Goal: Transaction & Acquisition: Obtain resource

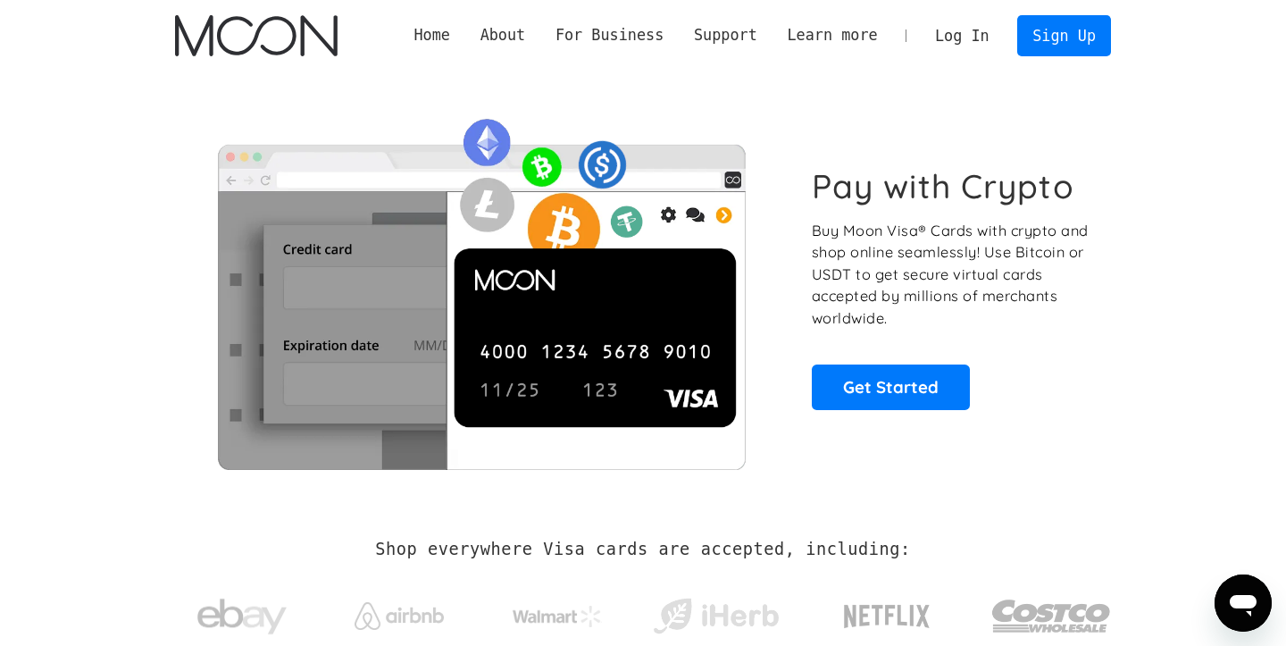
click at [986, 38] on link "Log In" at bounding box center [962, 35] width 84 height 39
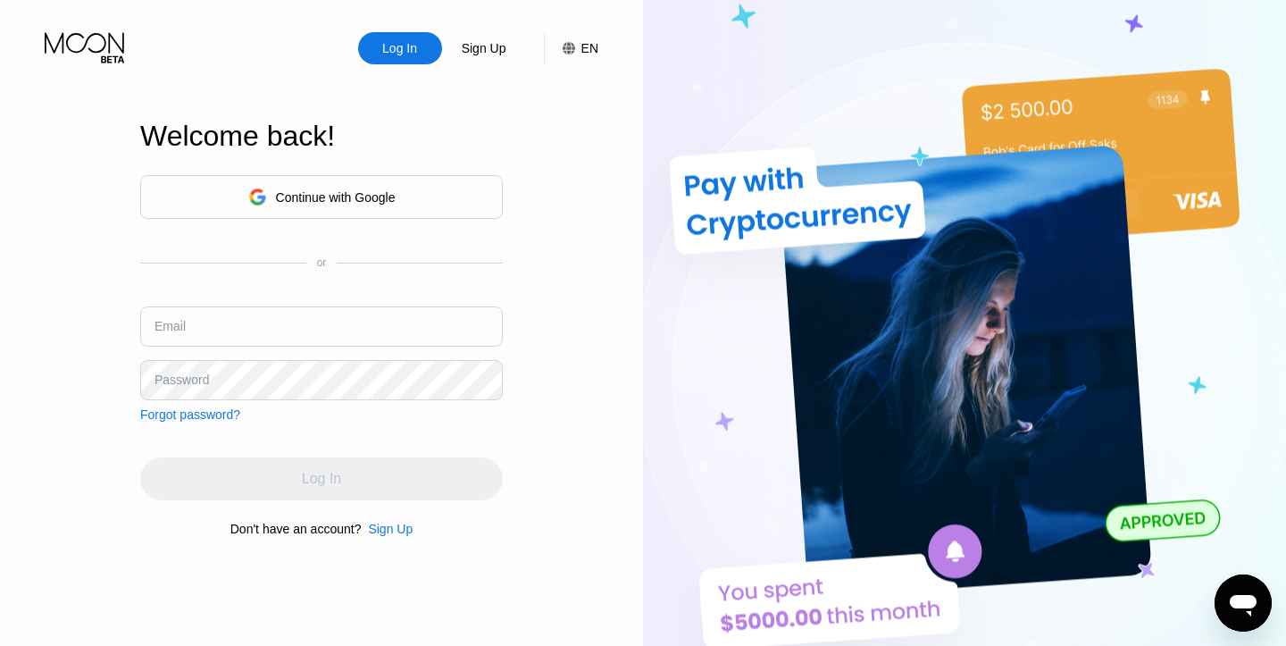
type input "[EMAIL_ADDRESS][DOMAIN_NAME]"
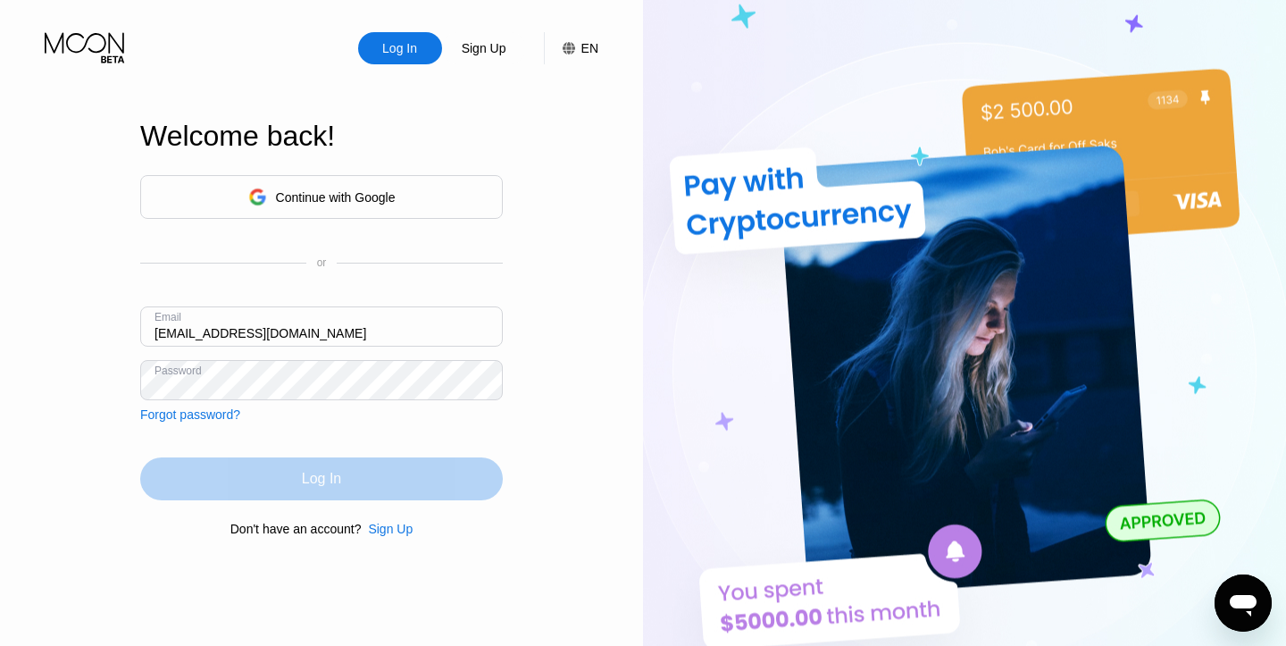
click at [319, 482] on div "Log In" at bounding box center [321, 479] width 39 height 18
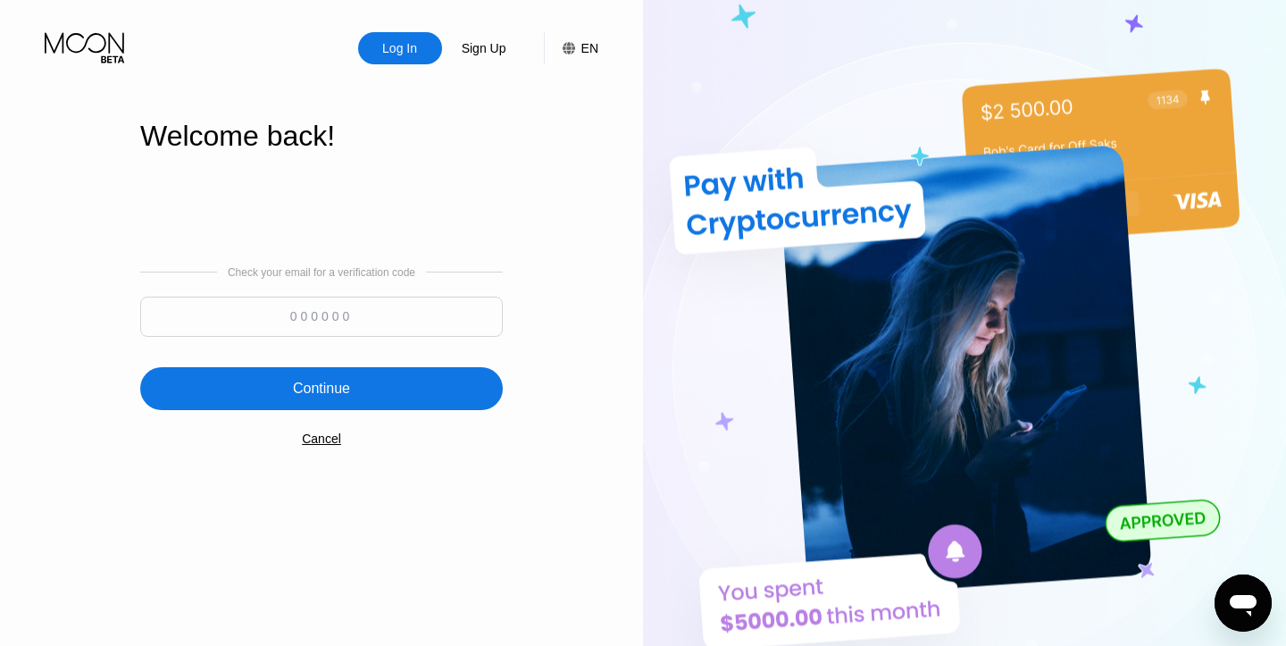
click at [314, 314] on input at bounding box center [321, 317] width 363 height 40
paste input "104571"
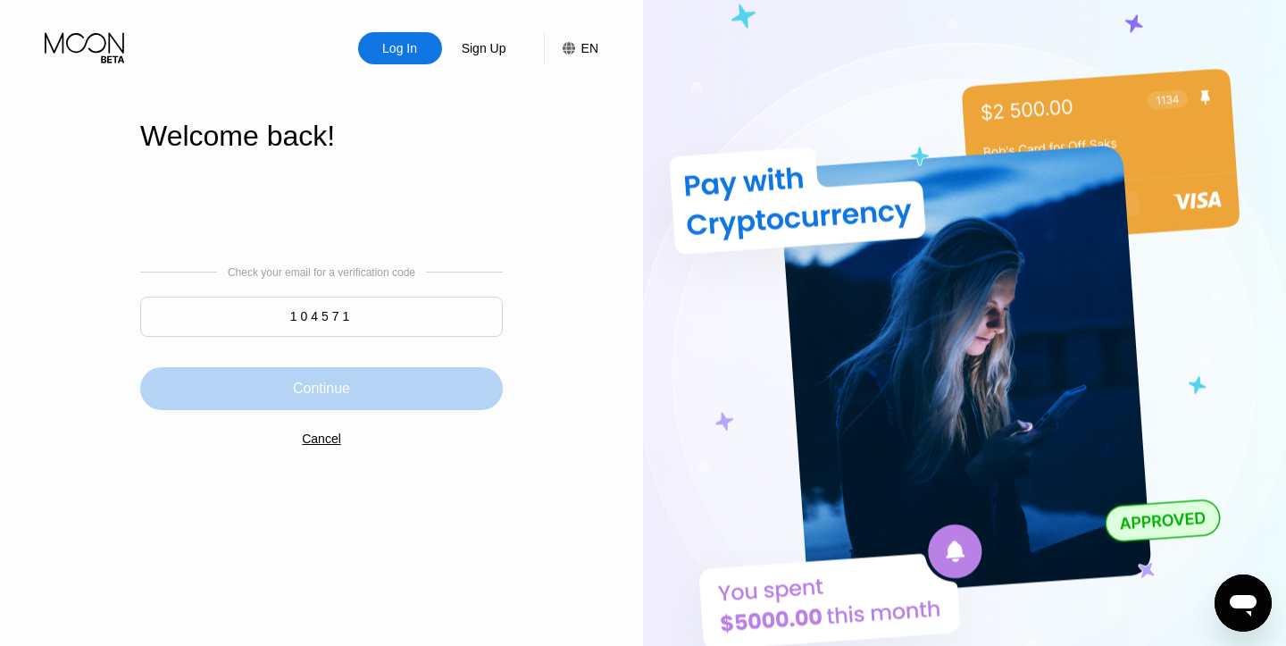
click at [417, 392] on div "Continue" at bounding box center [321, 388] width 363 height 43
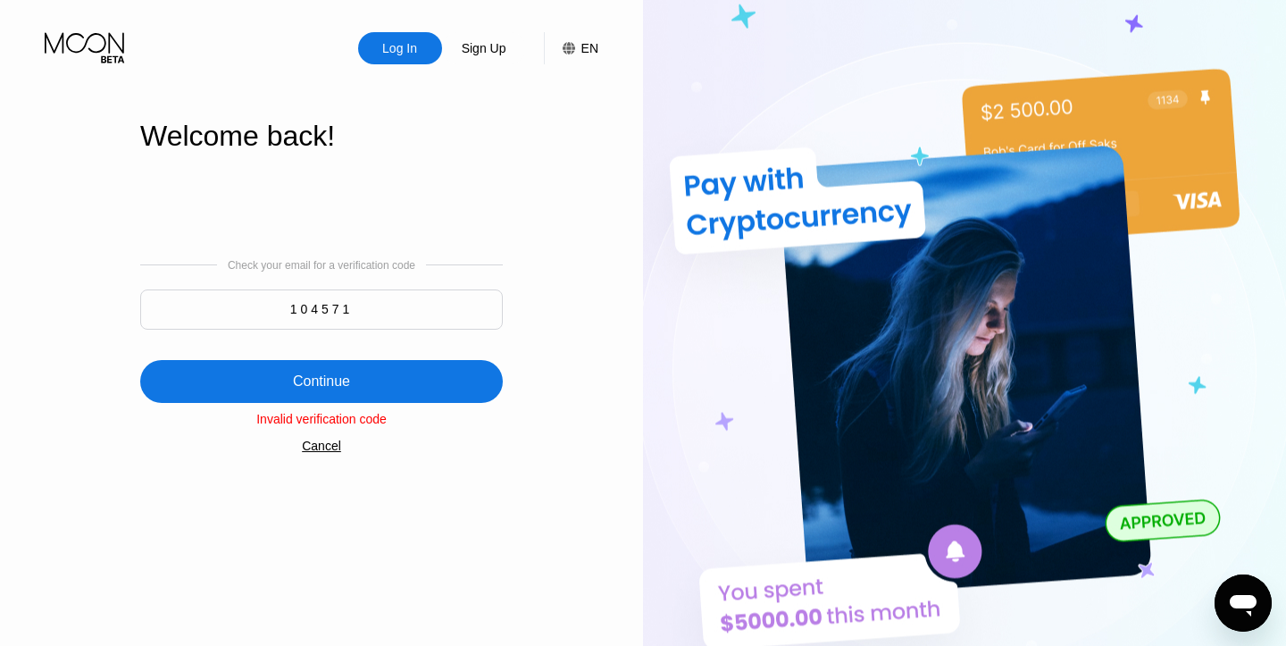
click at [362, 311] on input "104571" at bounding box center [321, 309] width 363 height 40
paste input "299577"
type input "299577"
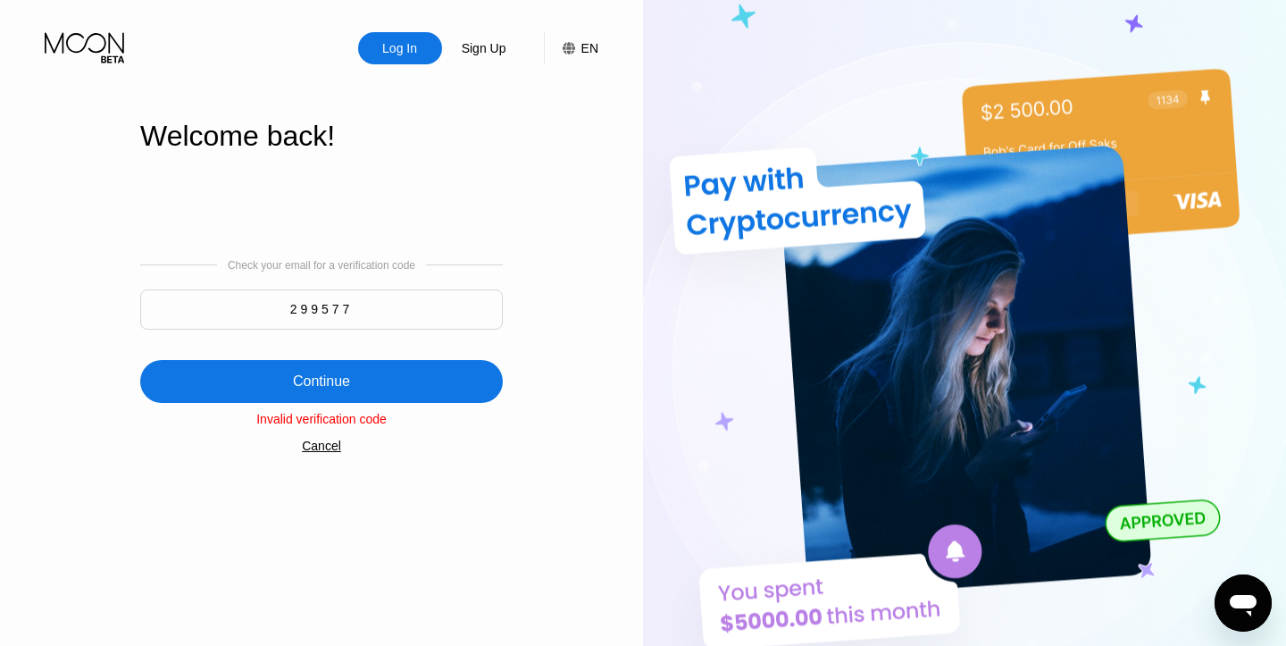
click at [358, 368] on div "Continue" at bounding box center [321, 381] width 363 height 43
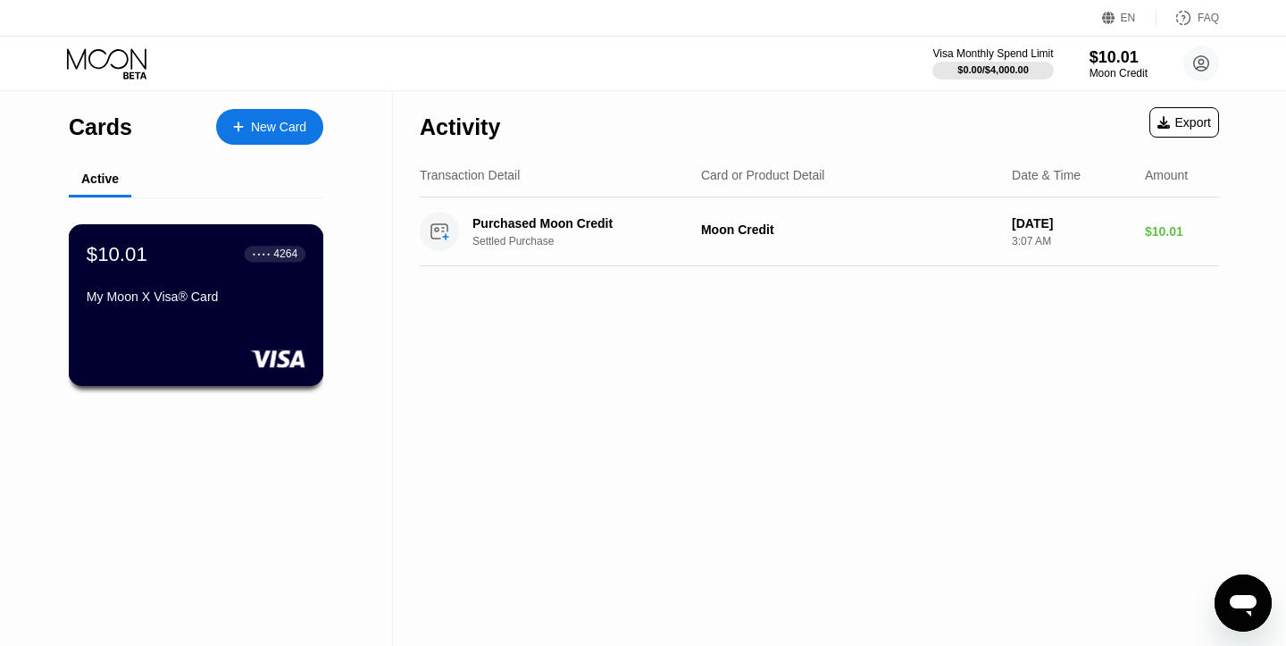
click at [180, 329] on div "$10.01 ● ● ● ● 4264 My Moon X Visa® Card" at bounding box center [196, 305] width 255 height 162
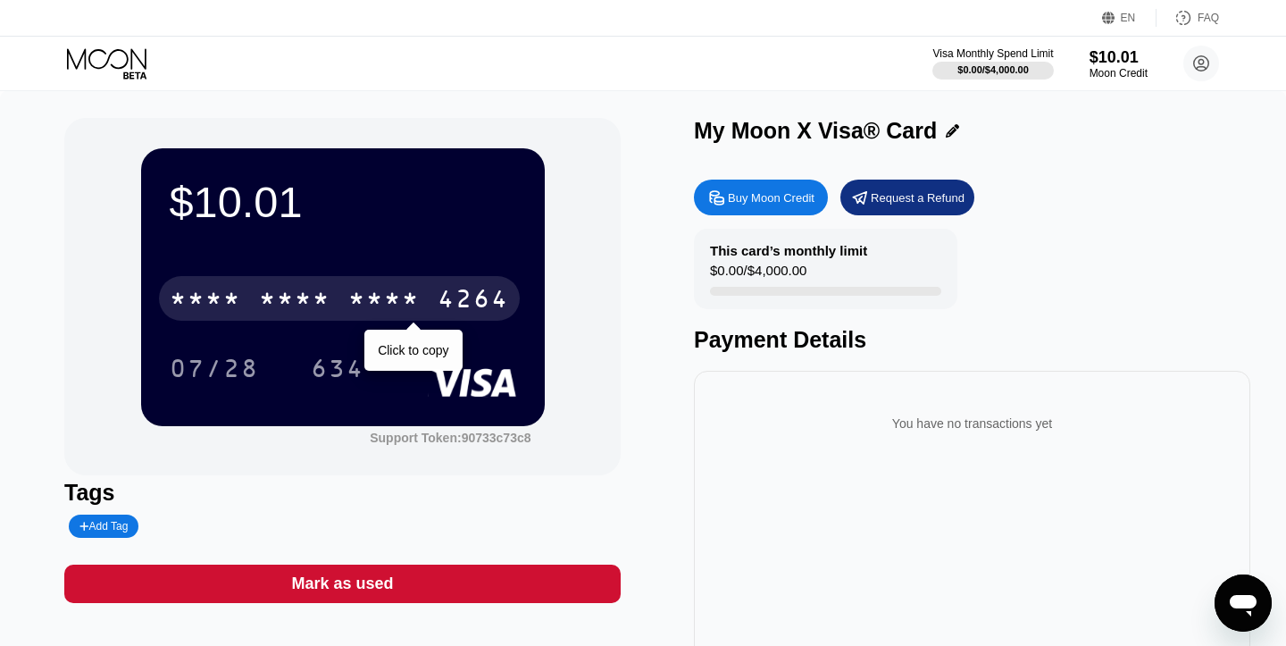
click at [344, 299] on div "* * * * * * * * * * * * 4264" at bounding box center [339, 298] width 361 height 45
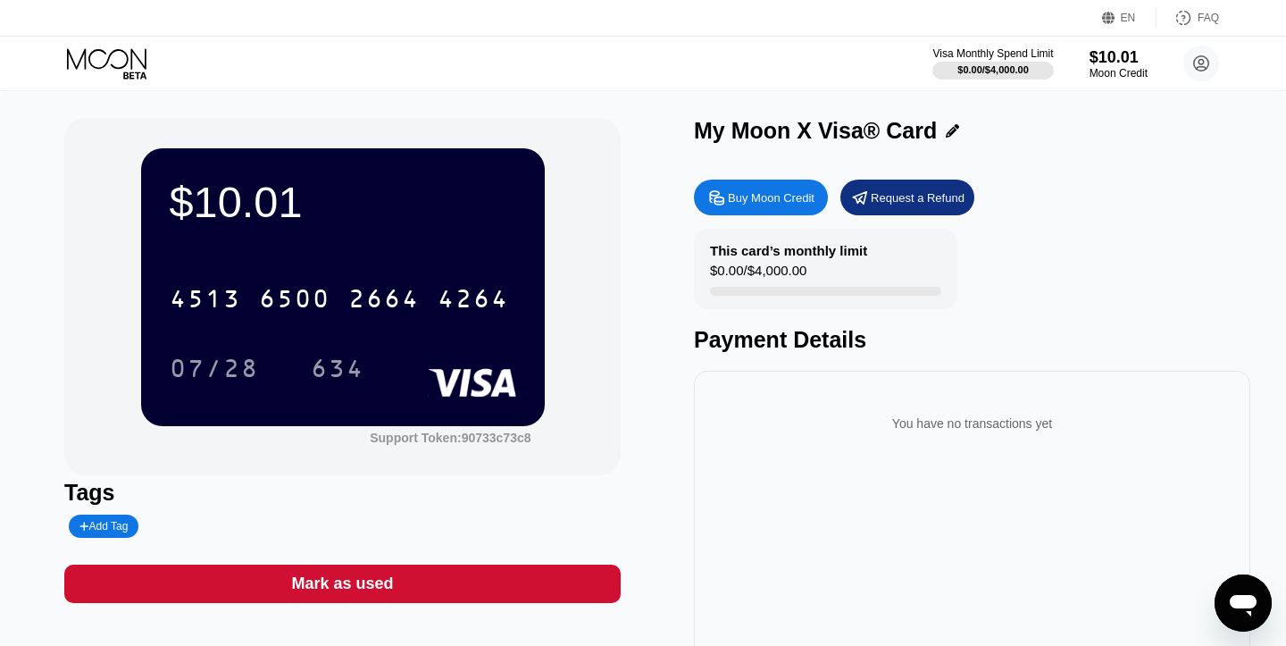
click at [791, 197] on div "Buy Moon Credit" at bounding box center [771, 197] width 87 height 15
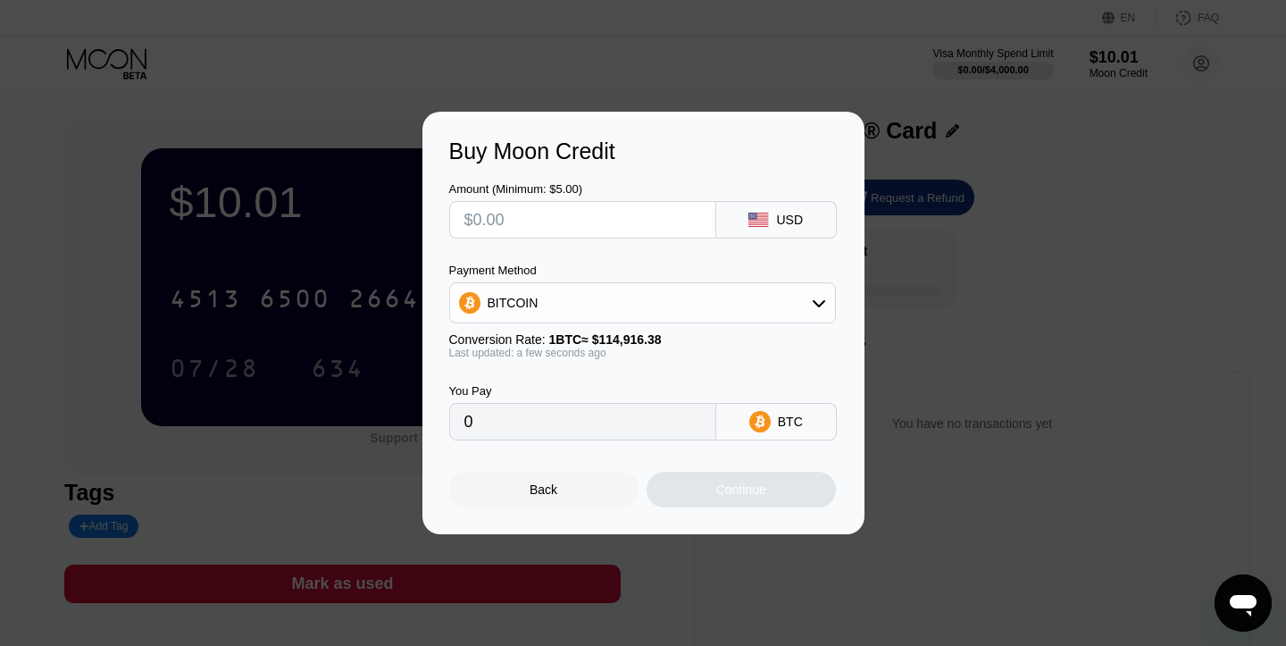
click at [575, 224] on input "text" at bounding box center [582, 220] width 237 height 36
type input "$8"
type input "0.00006962"
type input "$80"
type input "0.00069616"
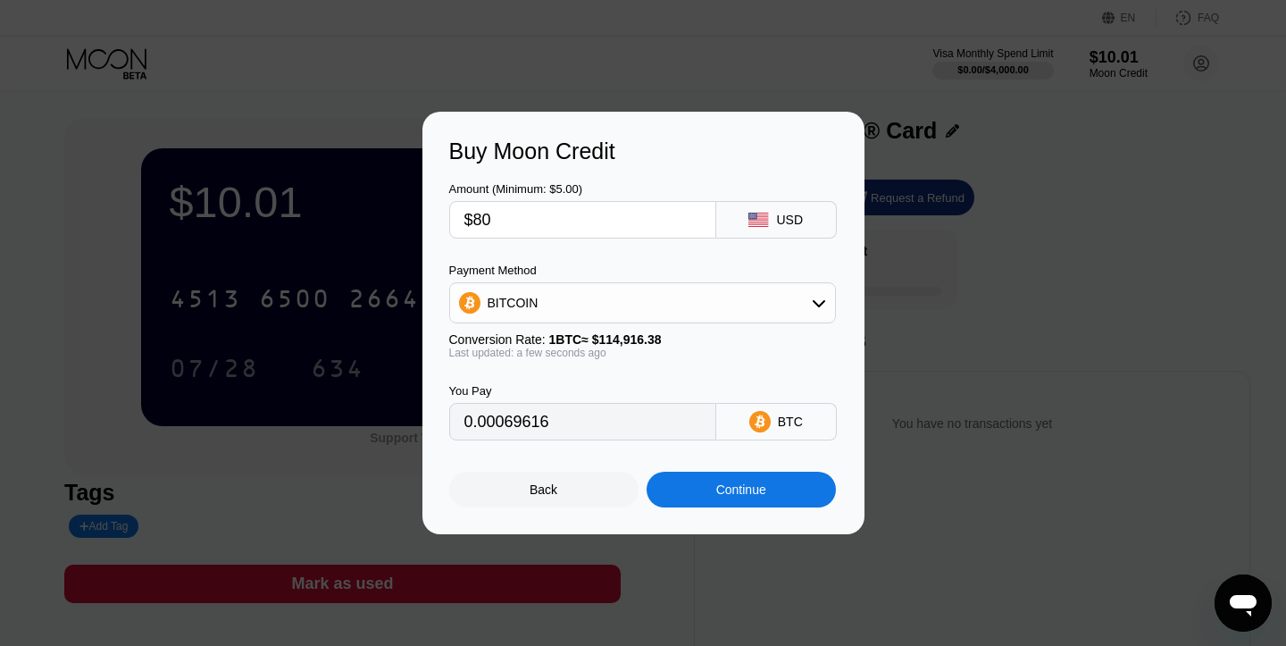
type input "$80"
click at [641, 294] on div "BITCOIN" at bounding box center [642, 303] width 385 height 36
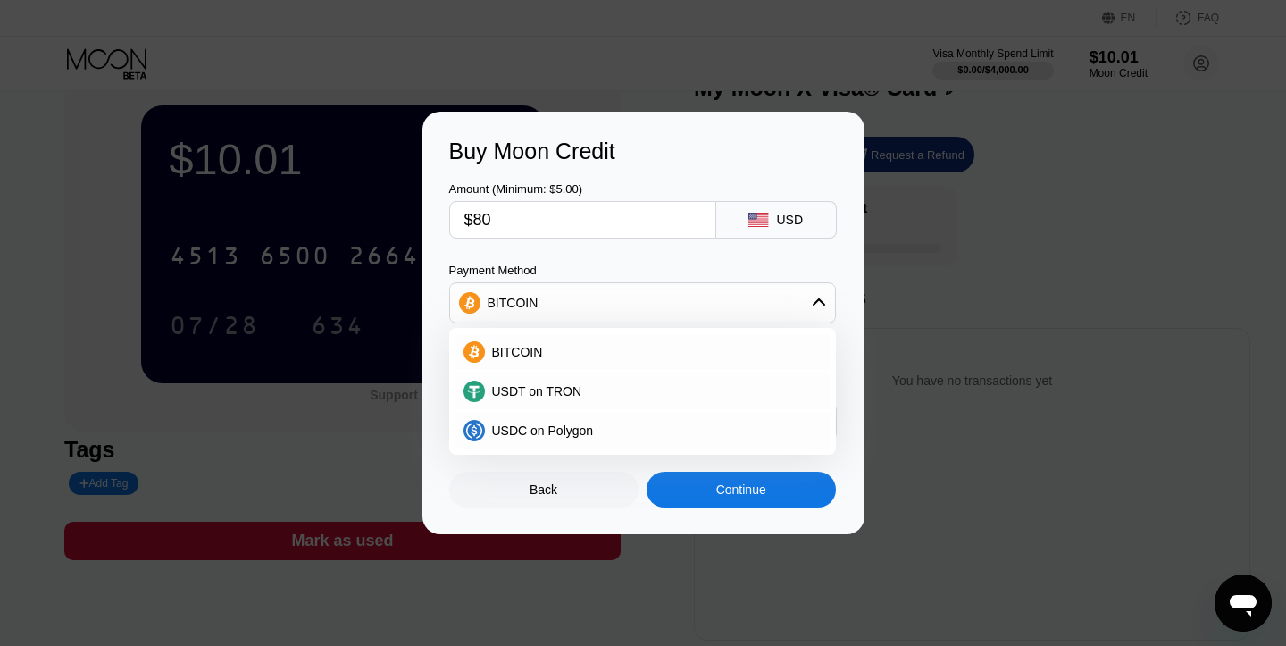
scroll to position [54, 0]
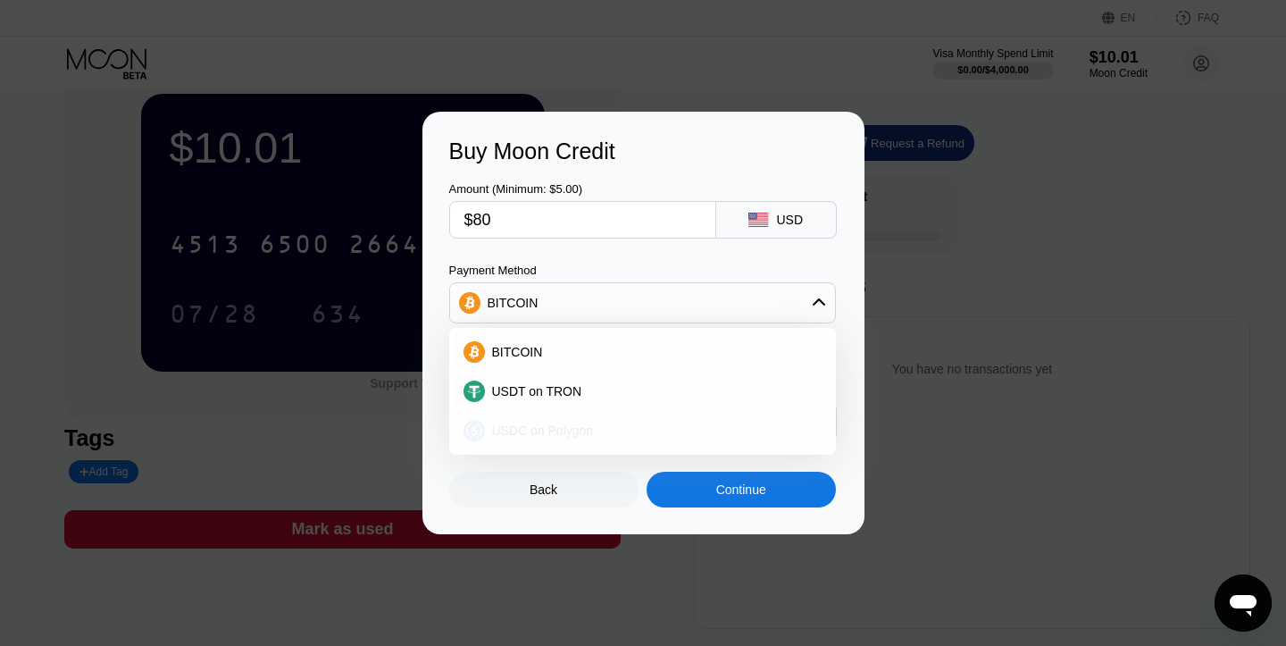
click at [608, 422] on div "USDC on Polygon" at bounding box center [643, 431] width 376 height 36
type input "80.00000000"
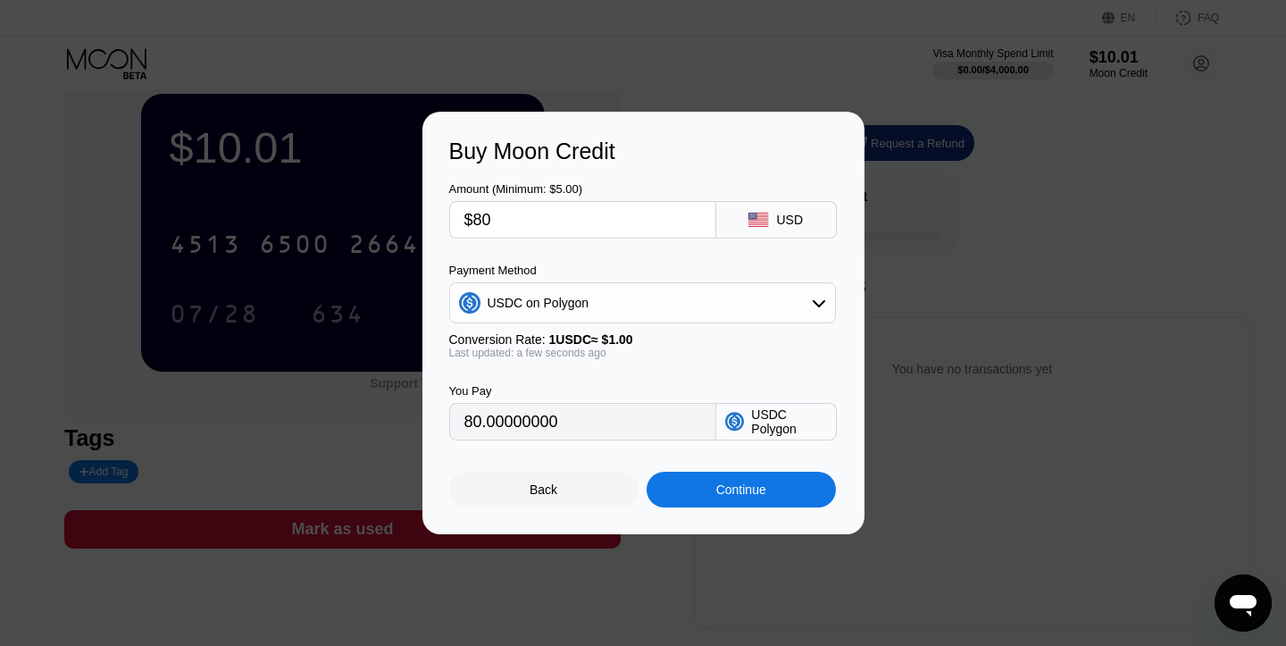
click at [730, 489] on div "Continue" at bounding box center [741, 489] width 50 height 14
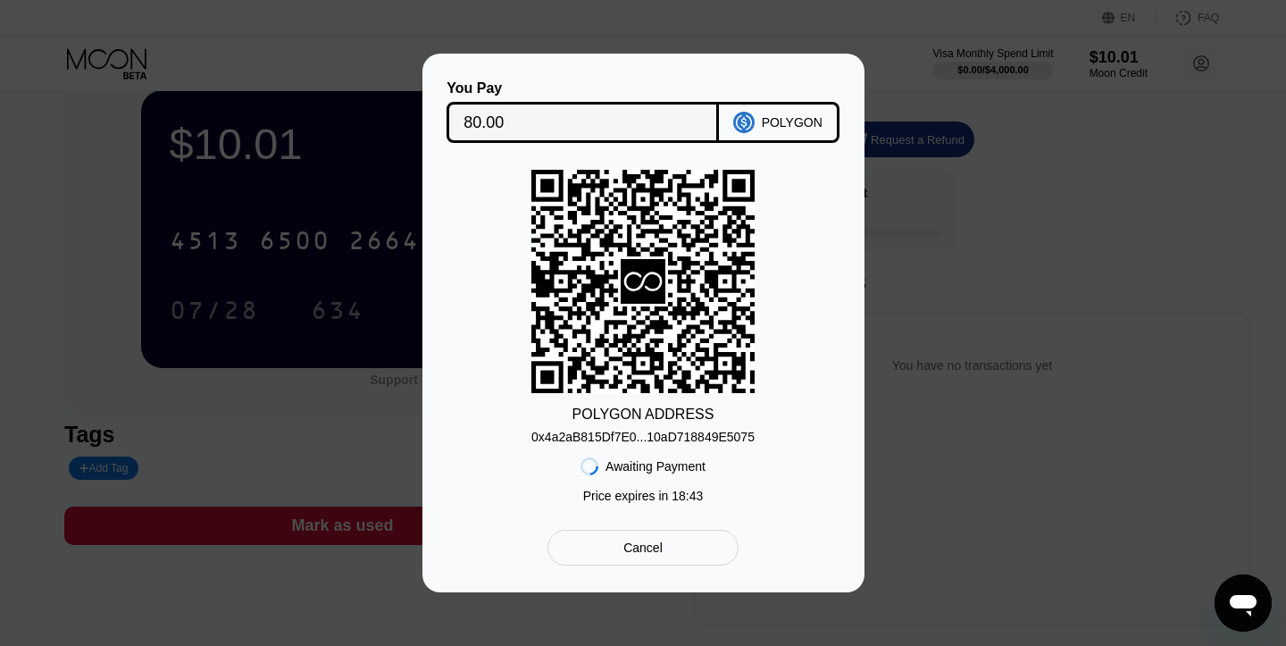
scroll to position [59, 0]
click at [727, 436] on div "0x4a2aB815Df7E0...10aD718849E5075" at bounding box center [642, 437] width 223 height 14
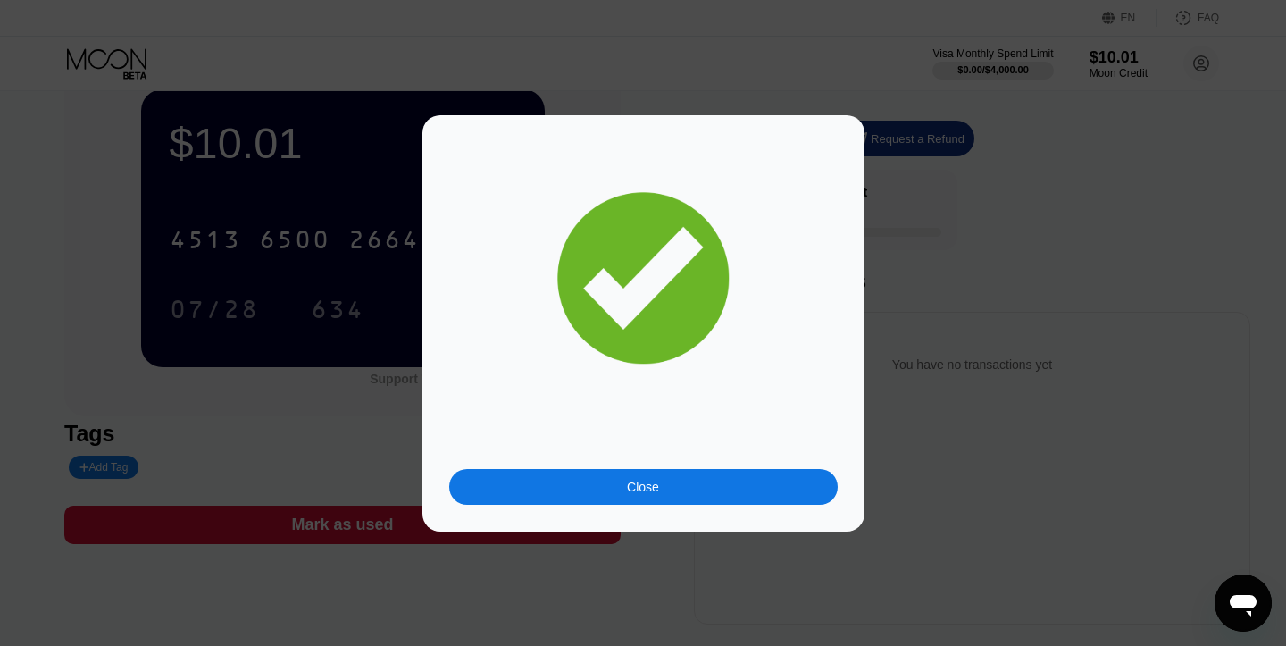
scroll to position [60, 0]
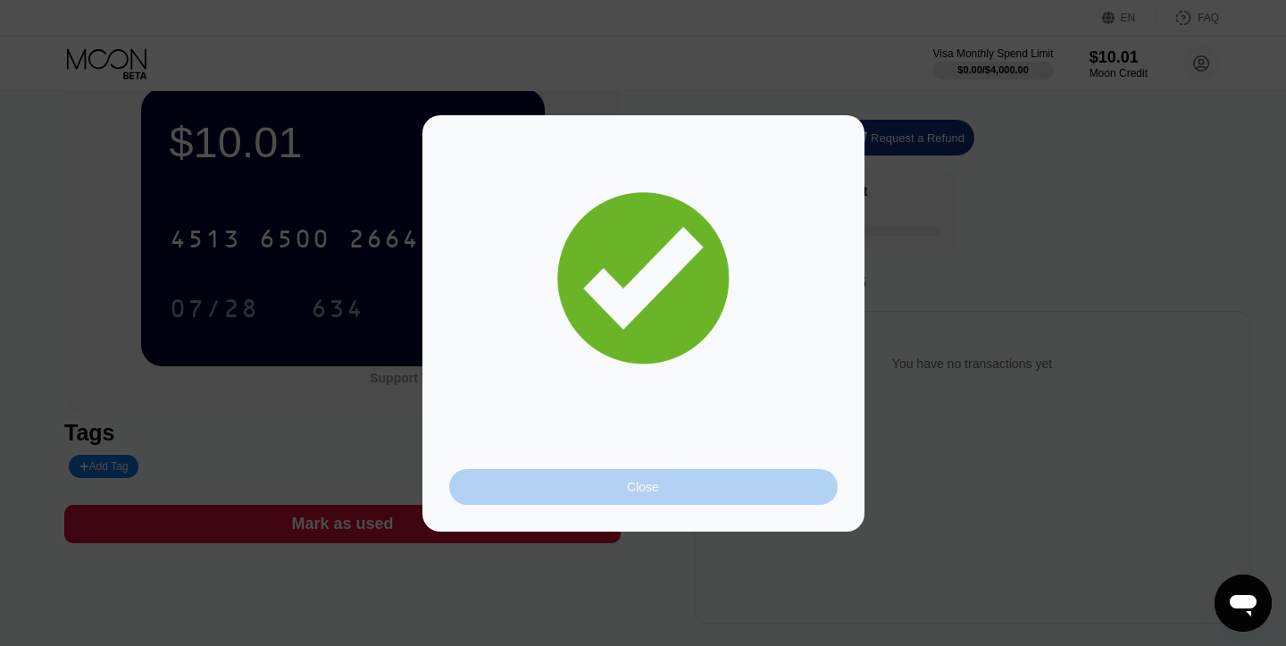
click at [668, 492] on div "Close" at bounding box center [643, 487] width 389 height 36
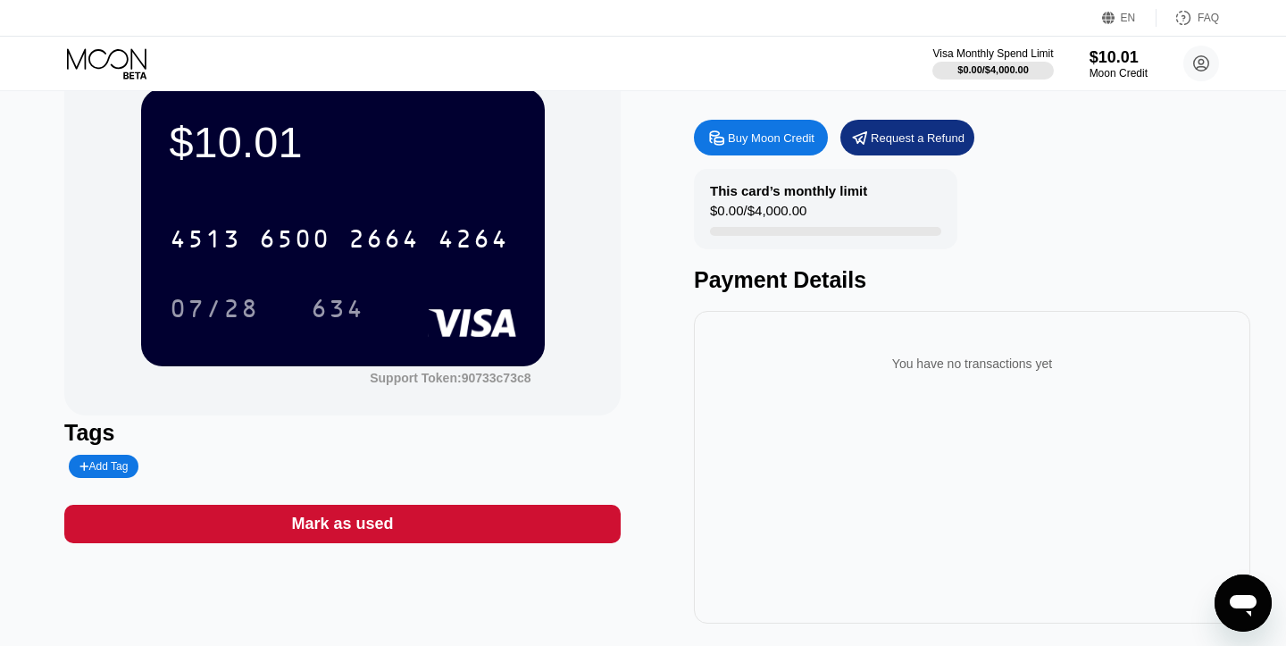
scroll to position [0, 0]
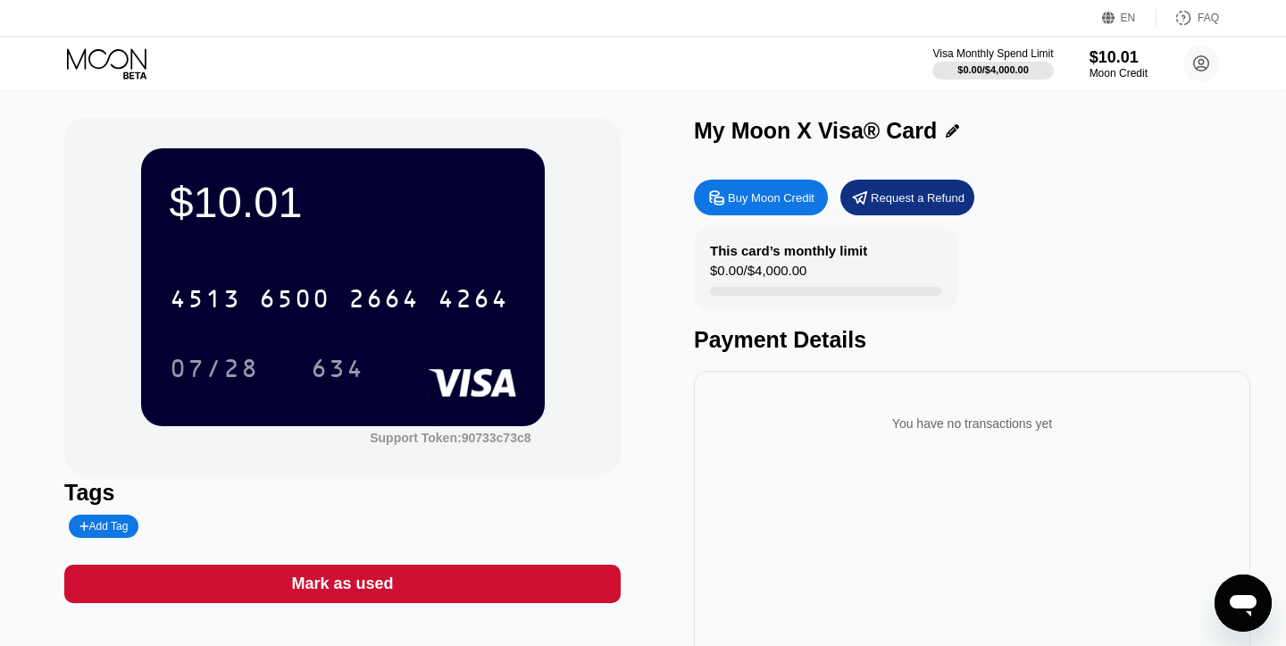
click at [119, 62] on icon at bounding box center [108, 63] width 83 height 31
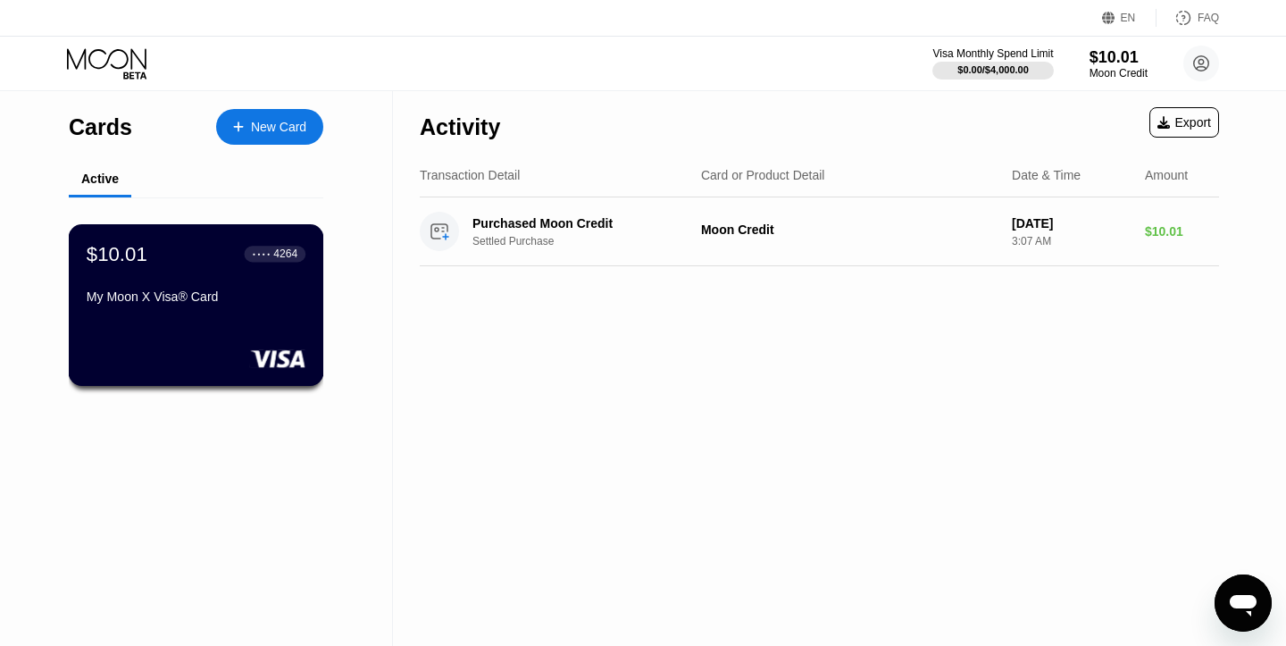
click at [197, 307] on div "My Moon X Visa® Card" at bounding box center [196, 299] width 219 height 21
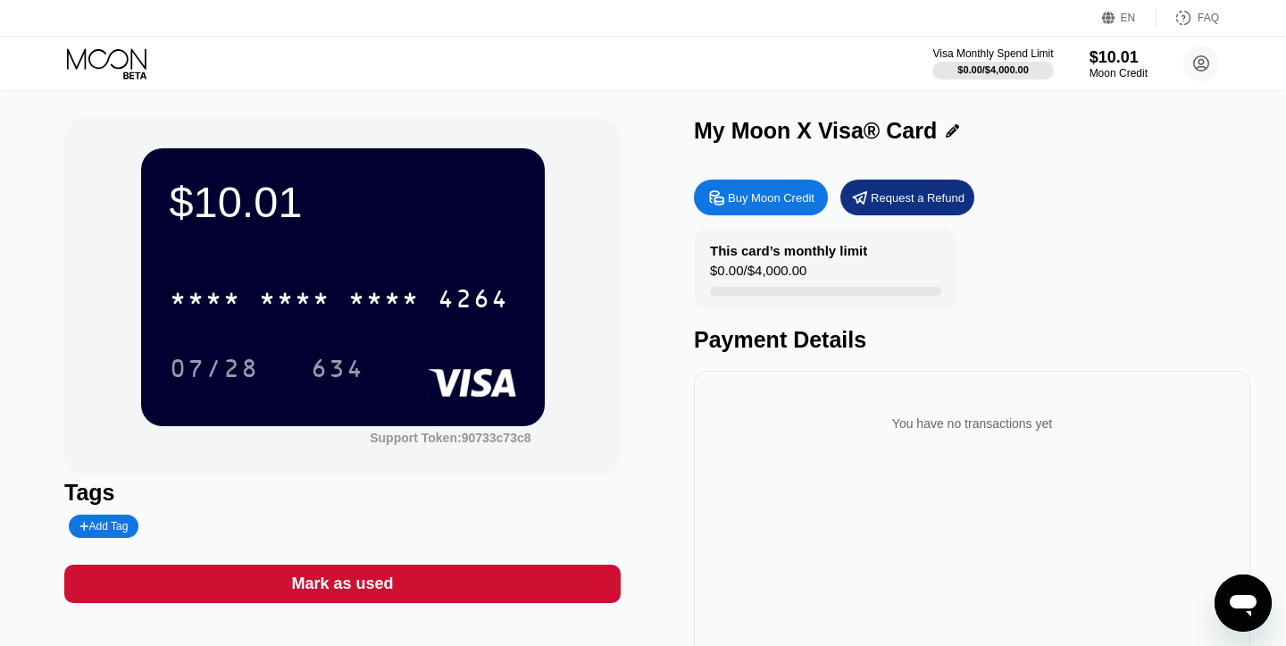
click at [231, 212] on div "$10.01" at bounding box center [343, 202] width 347 height 50
click at [128, 83] on div "Visa Monthly Spend Limit $0.00 / $4,000.00 $10.01 Moon Credit johnwillyllamarad…" at bounding box center [643, 64] width 1286 height 54
click at [131, 74] on icon at bounding box center [134, 74] width 23 height 7
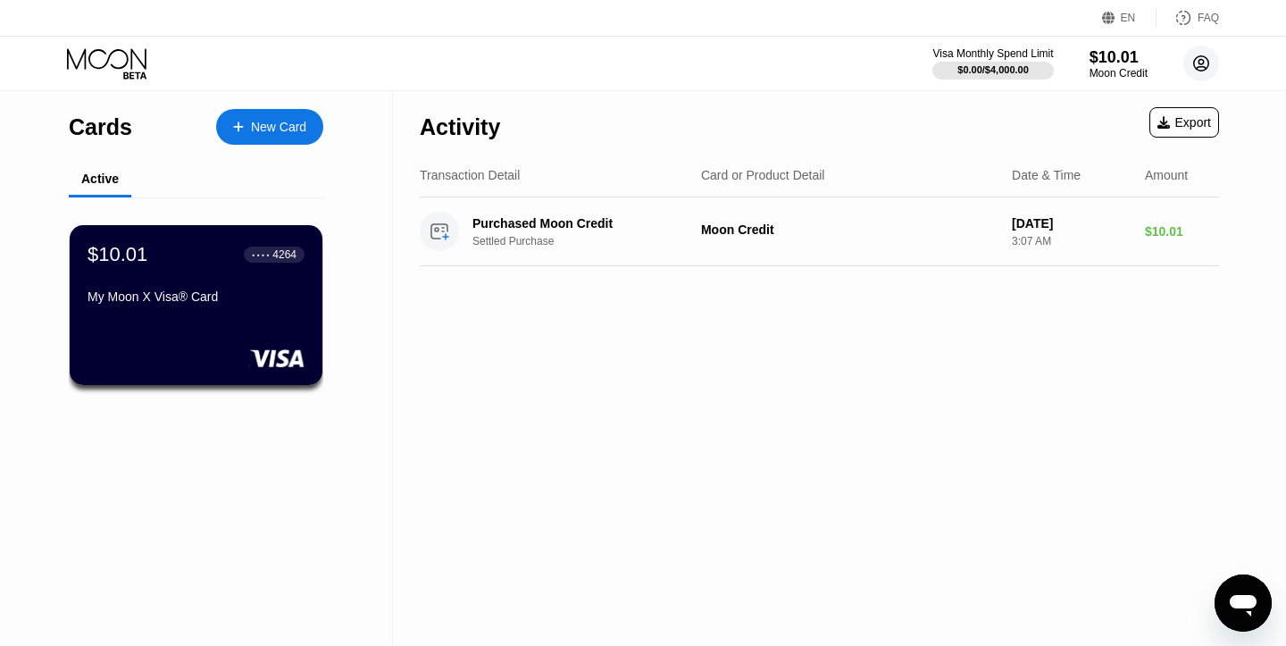
click at [1207, 72] on circle at bounding box center [1201, 64] width 36 height 36
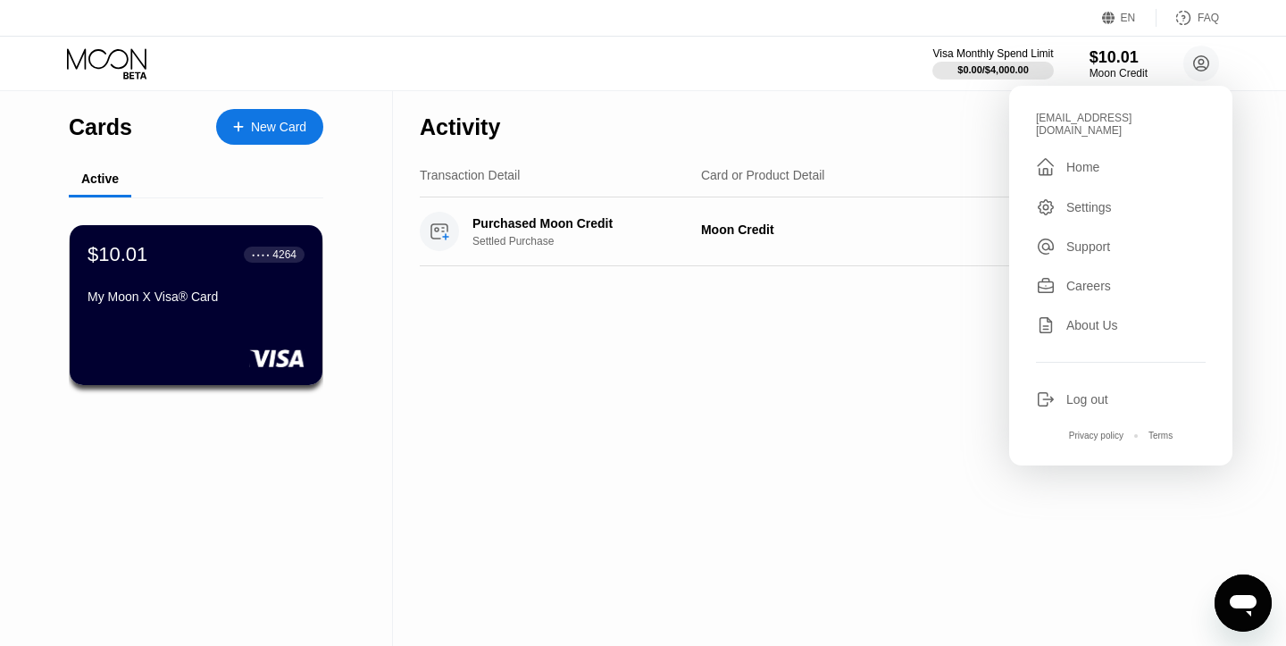
click at [1130, 139] on div "johnwillyllamarada@proton.me  Home Settings Support Careers About Us Log out P…" at bounding box center [1120, 276] width 223 height 380
click at [1086, 180] on div "johnwillyllamarada@proton.me  Home Settings Support Careers About Us Log out P…" at bounding box center [1120, 276] width 223 height 380
click at [1084, 201] on div "Settings" at bounding box center [1089, 207] width 46 height 14
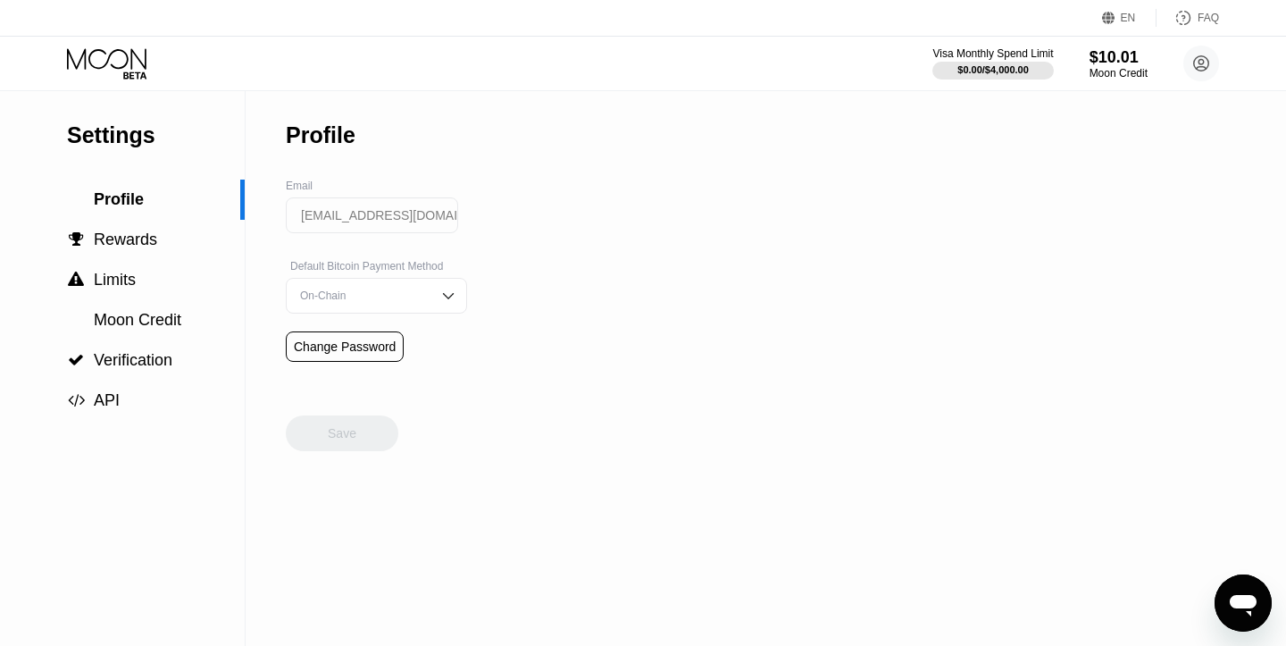
drag, startPoint x: 131, startPoint y: 178, endPoint x: 130, endPoint y: 192, distance: 14.4
click at [131, 178] on div "Settings Profile  Rewards  Limits Moon Credit  Verification  API" at bounding box center [122, 256] width 245 height 330
click at [130, 192] on span "Profile" at bounding box center [119, 199] width 50 height 18
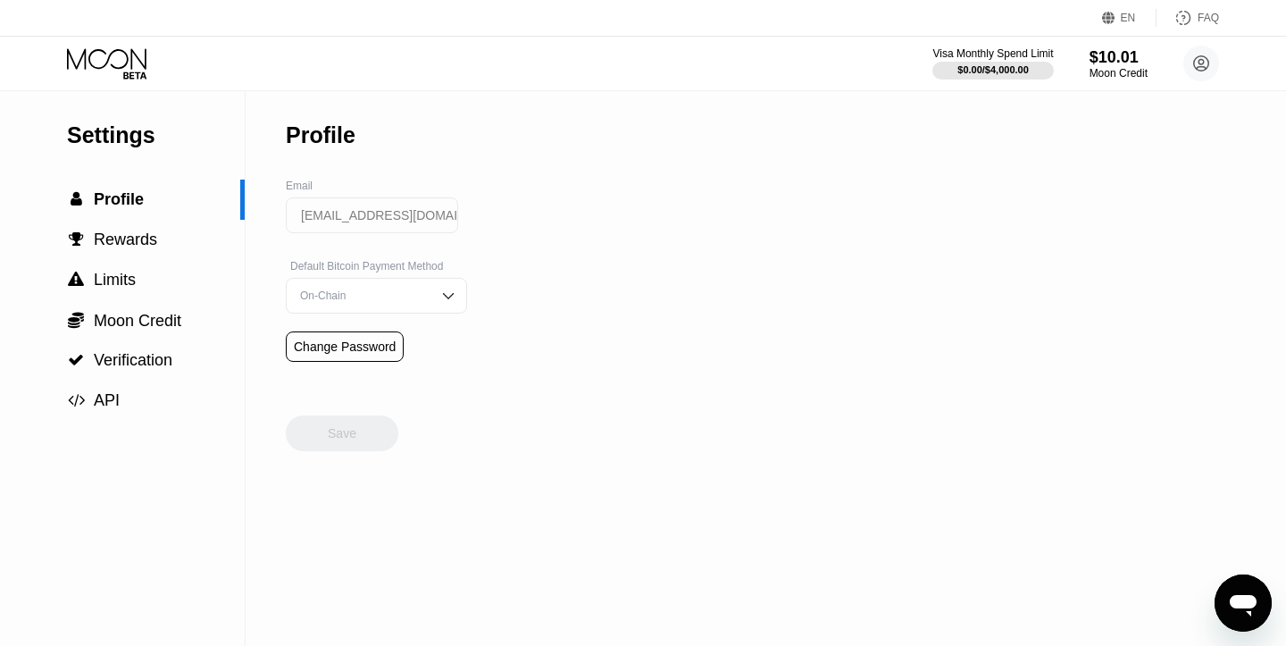
click at [129, 74] on icon at bounding box center [108, 63] width 83 height 31
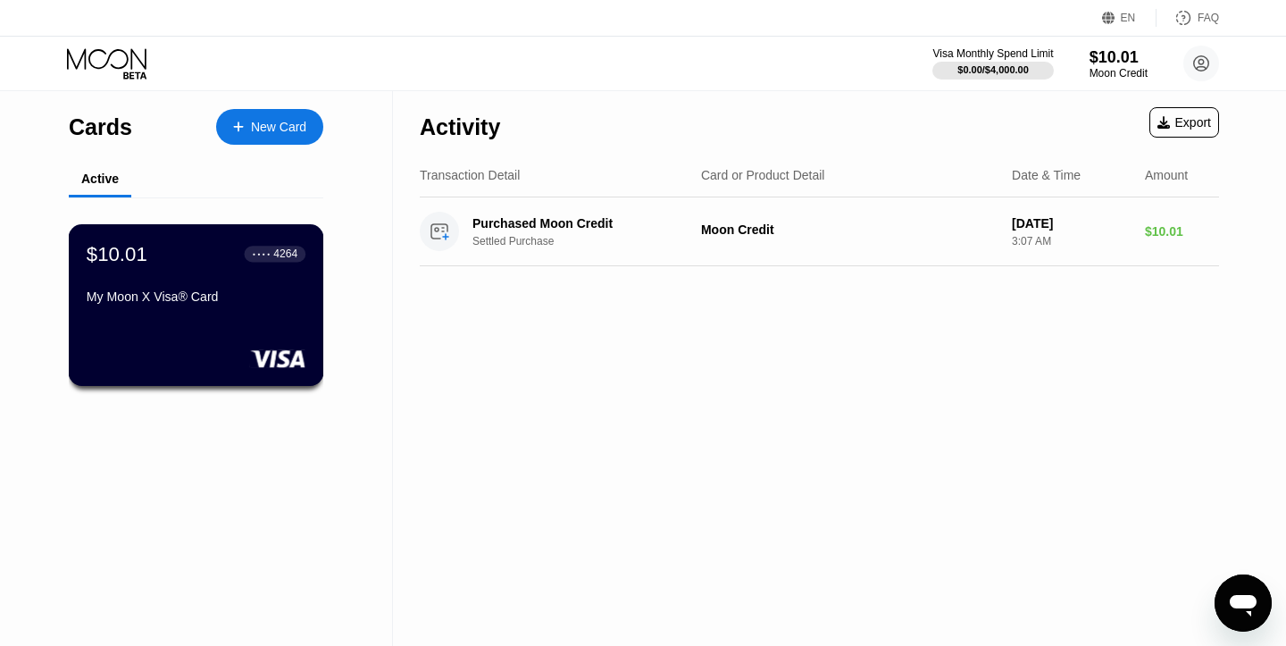
click at [142, 276] on div "$10.01 ● ● ● ● 4264 My Moon X Visa® Card" at bounding box center [196, 276] width 219 height 69
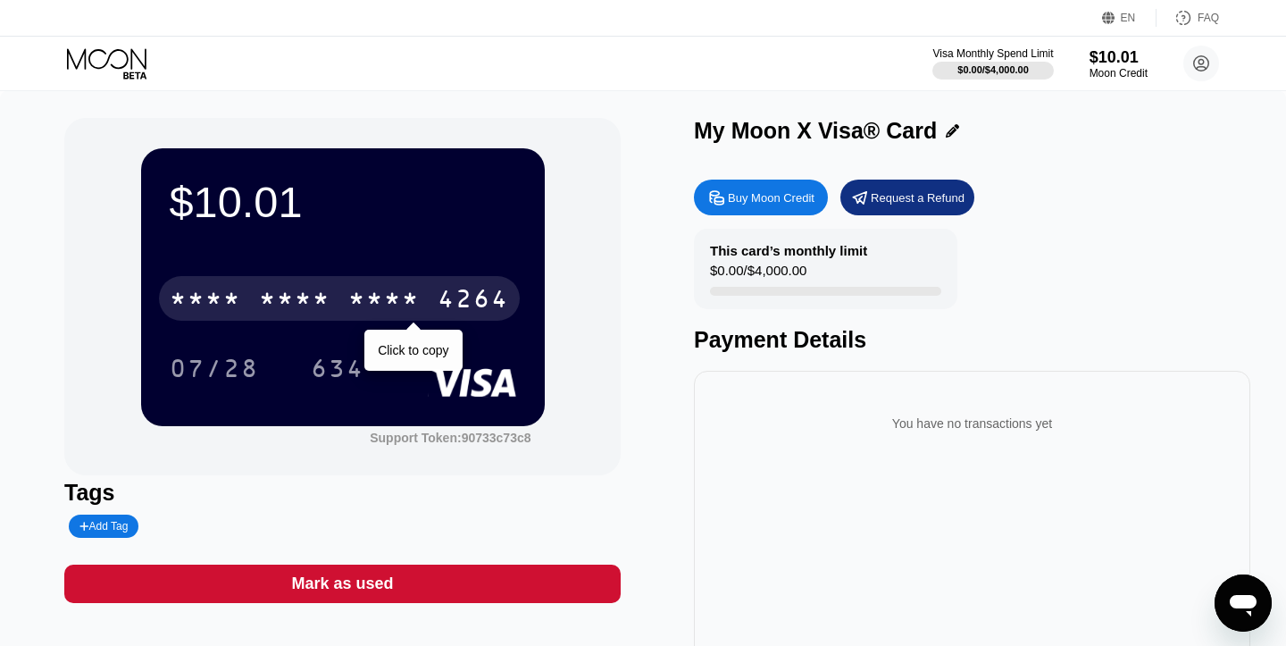
click at [482, 296] on div "4264" at bounding box center [473, 301] width 71 height 29
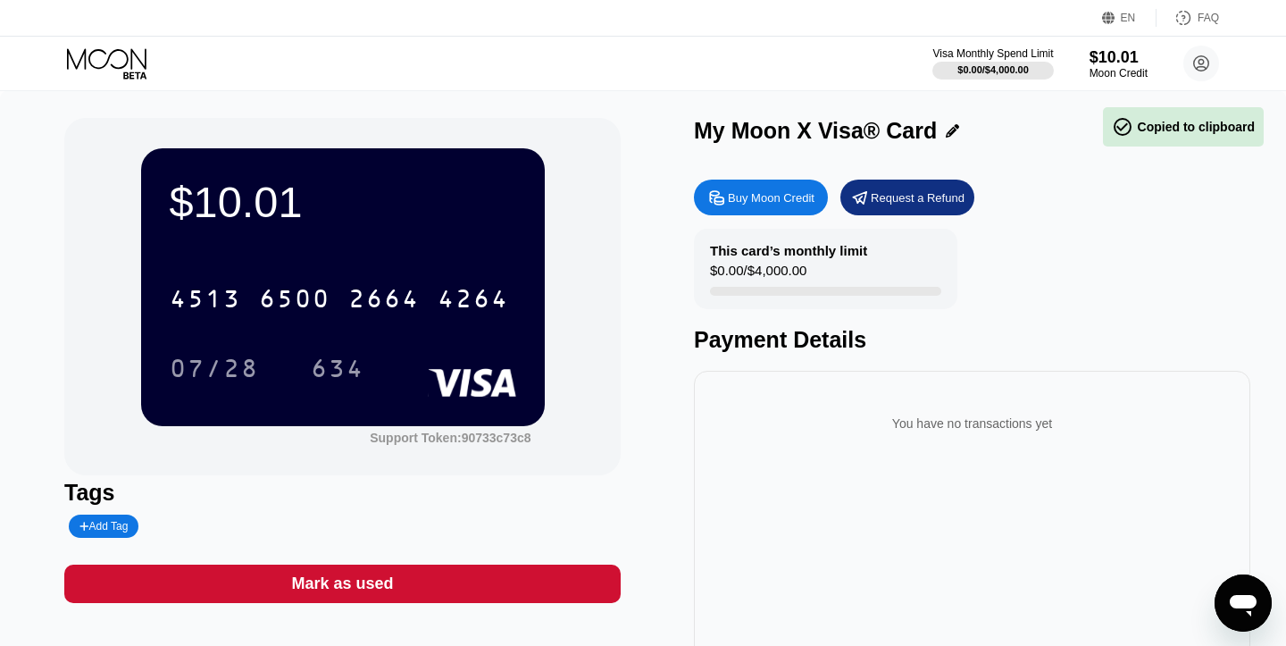
click at [201, 191] on div "$10.01" at bounding box center [343, 202] width 347 height 50
drag, startPoint x: 174, startPoint y: 208, endPoint x: 302, endPoint y: 213, distance: 127.8
click at [293, 213] on div "$10.01" at bounding box center [343, 202] width 347 height 50
click at [302, 213] on div "$10.01" at bounding box center [343, 202] width 347 height 50
click at [1128, 69] on div "Moon Credit" at bounding box center [1119, 73] width 58 height 13
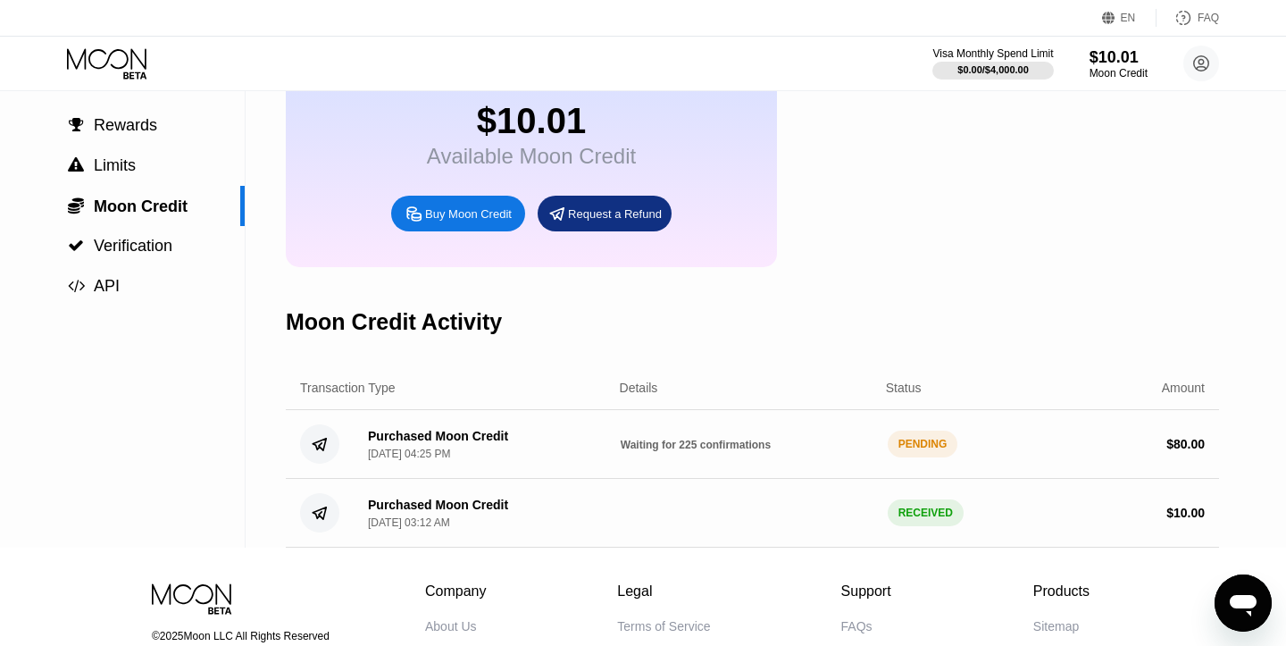
scroll to position [117, 0]
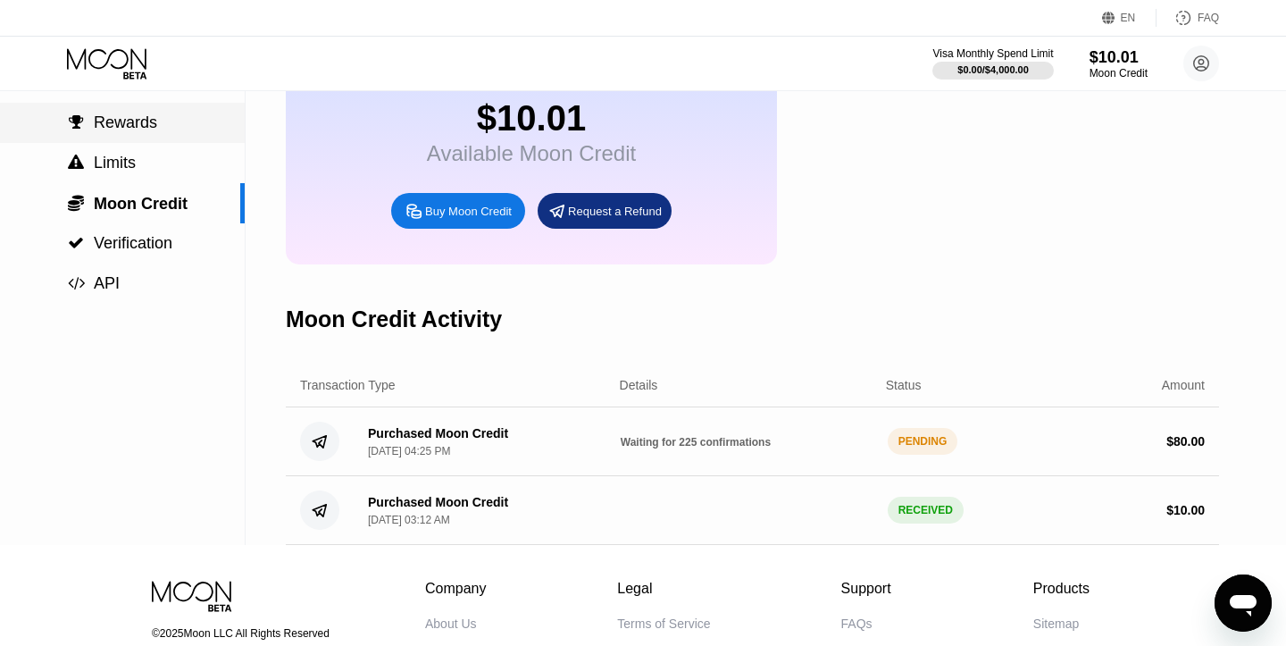
click at [133, 122] on span "Rewards" at bounding box center [125, 122] width 63 height 18
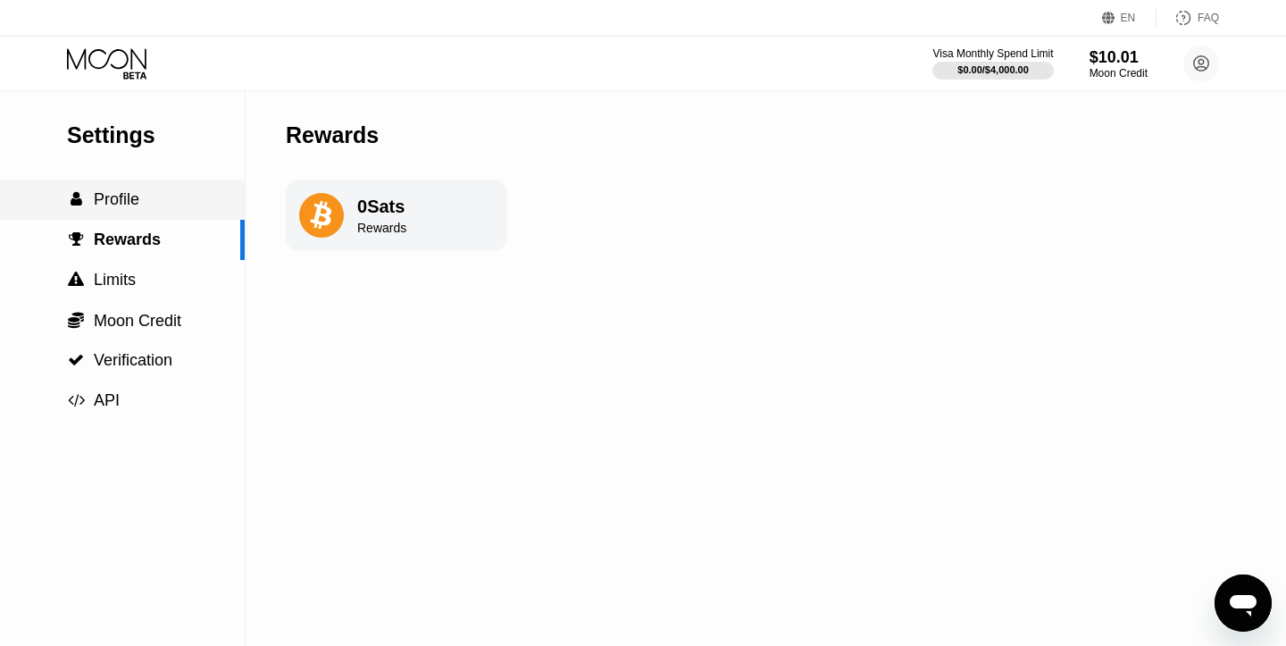
click at [130, 214] on div " Profile" at bounding box center [122, 200] width 245 height 40
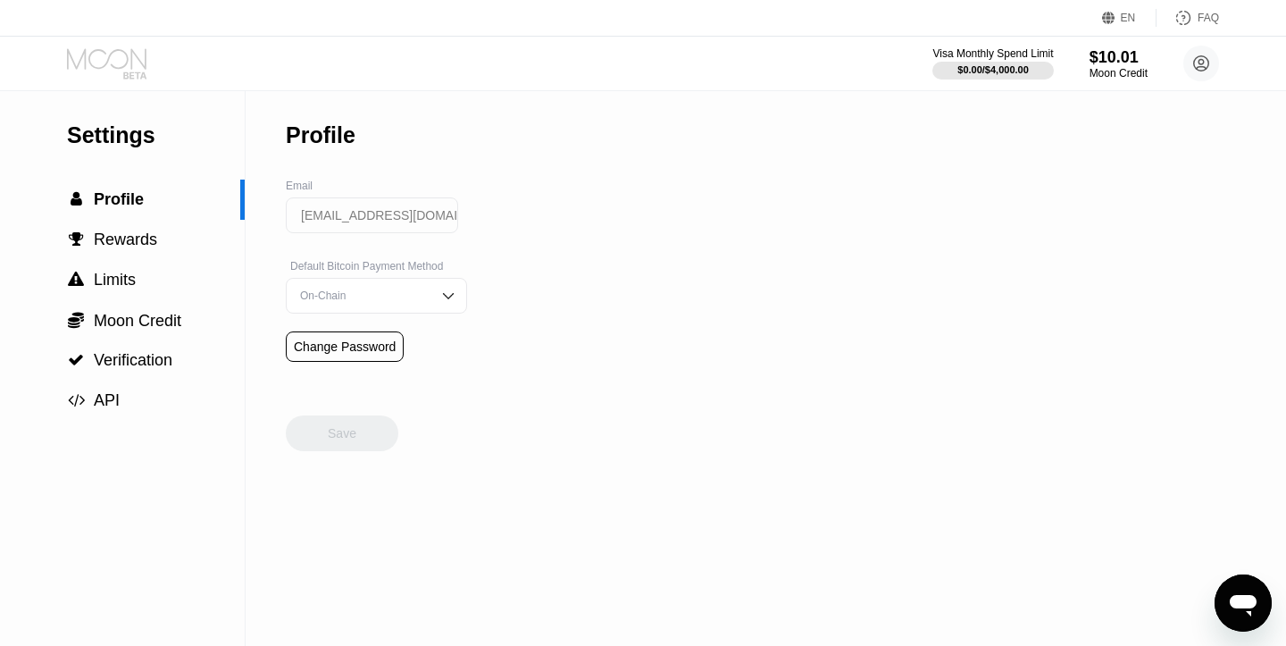
click at [138, 72] on icon at bounding box center [108, 63] width 83 height 31
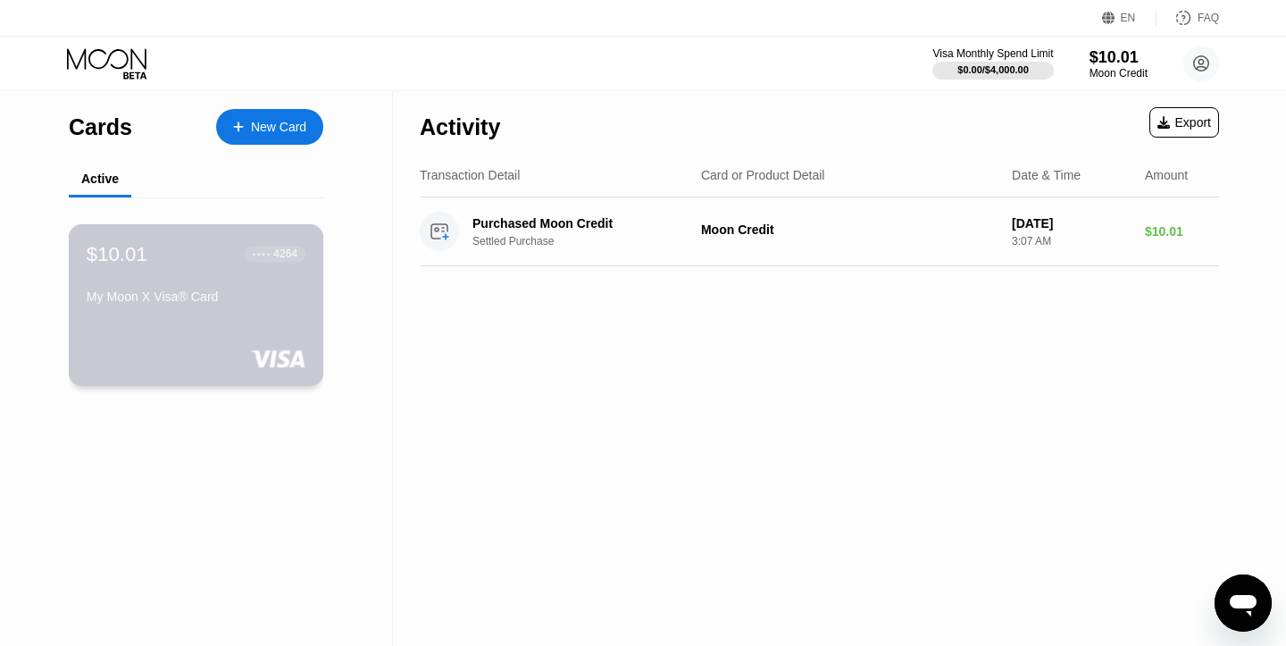
click at [286, 300] on div "My Moon X Visa® Card" at bounding box center [196, 296] width 219 height 14
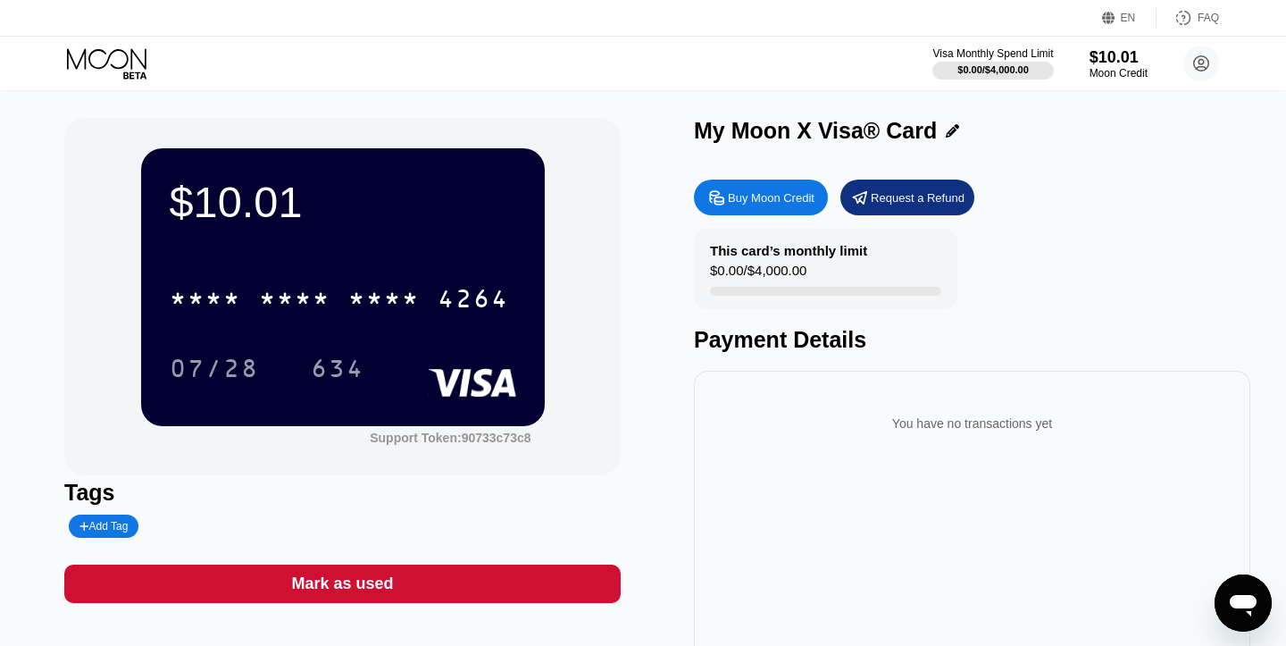
click at [1090, 67] on div "Moon Credit" at bounding box center [1119, 73] width 58 height 13
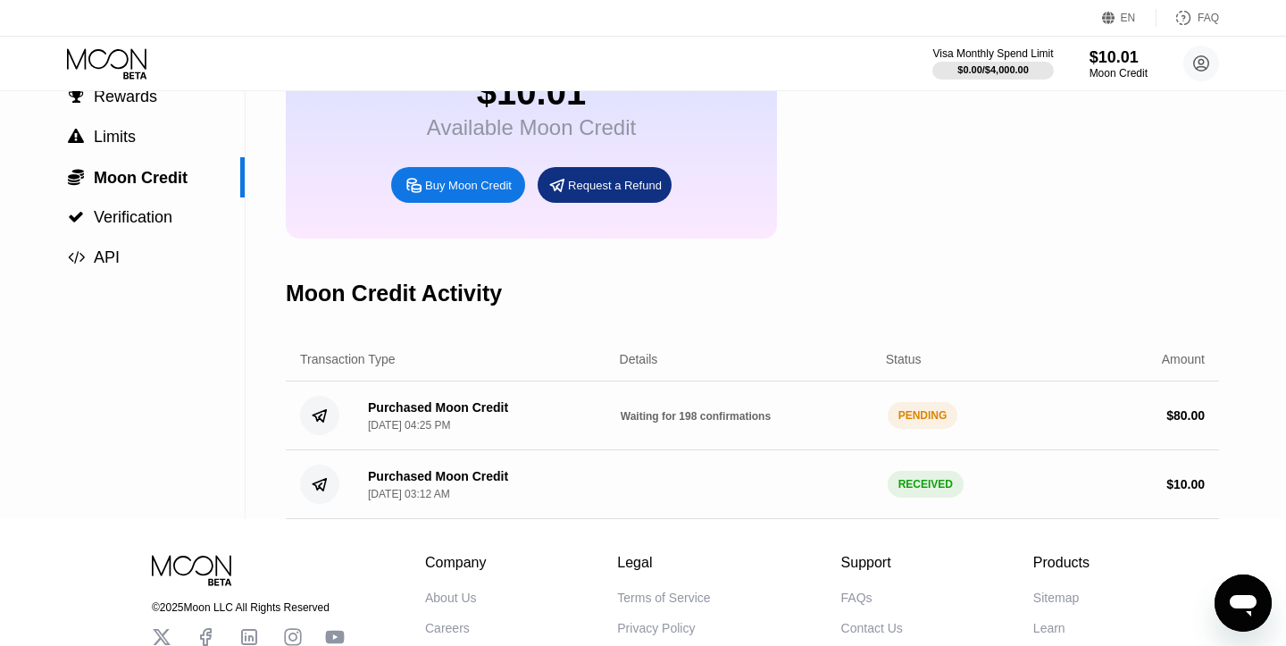
scroll to position [184, 0]
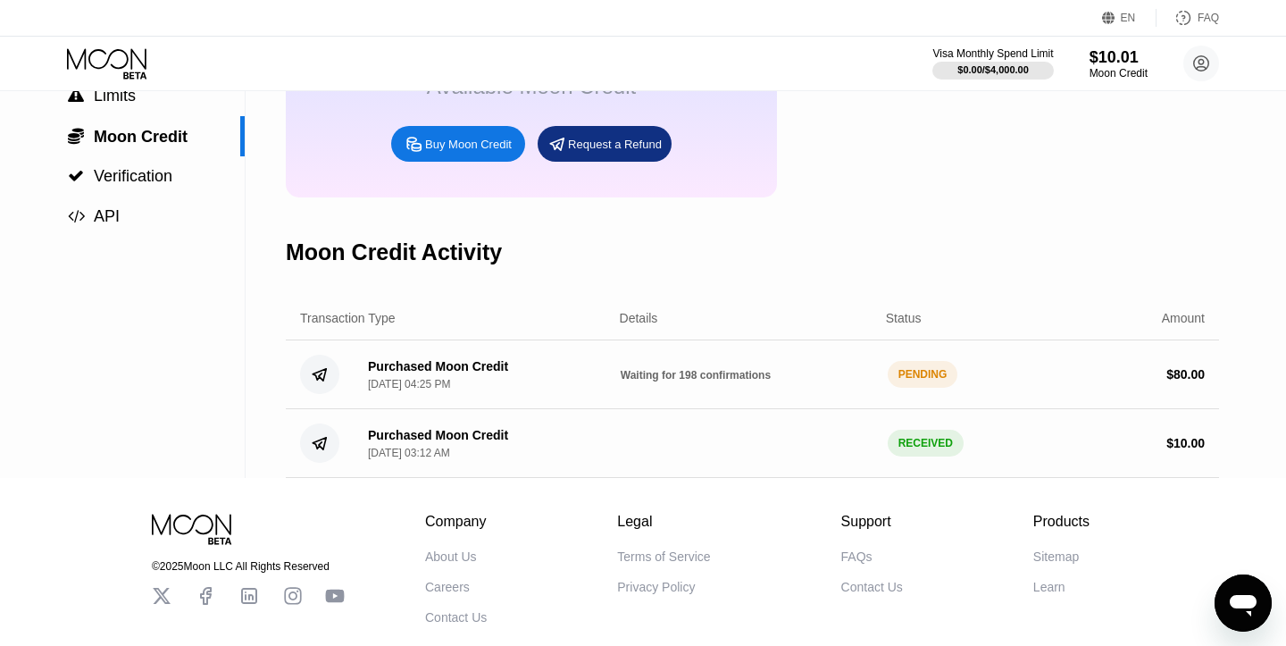
click at [679, 365] on div "Purchased Moon Credit Sep 20, 2025, 04:25 PM Waiting for 198 confirmations PEND…" at bounding box center [752, 374] width 933 height 69
click at [673, 373] on span "Waiting for 198 confirmations" at bounding box center [696, 375] width 150 height 13
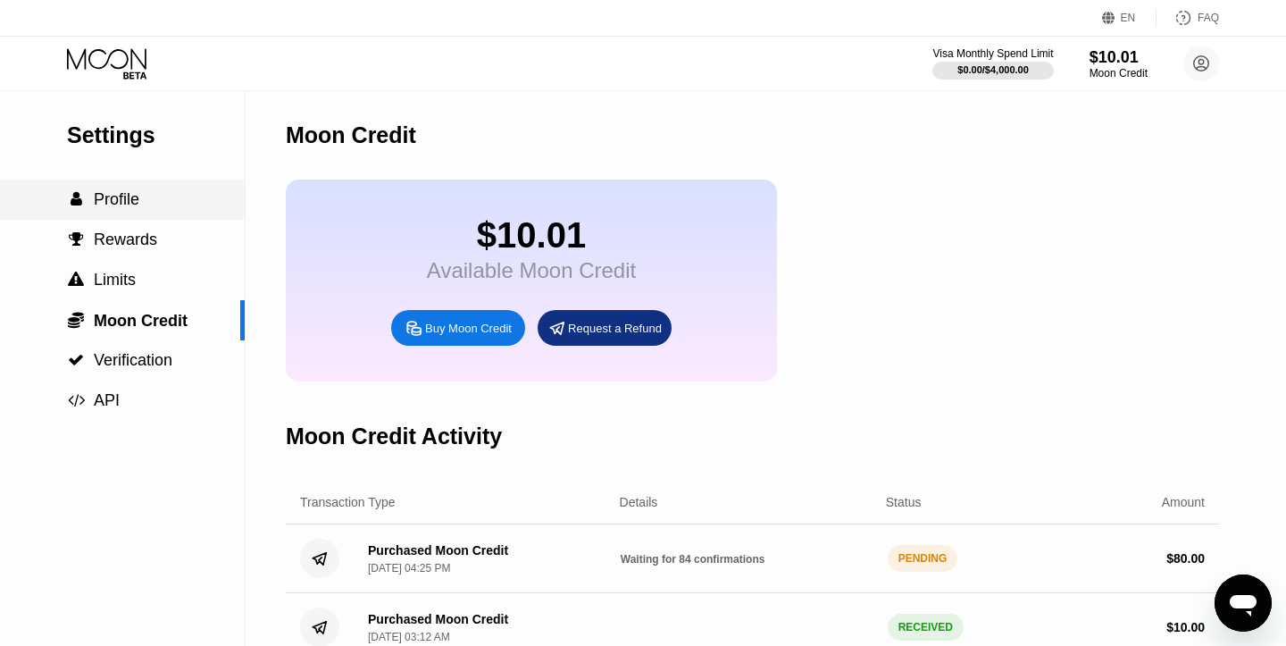
click at [105, 195] on span "Profile" at bounding box center [117, 199] width 46 height 18
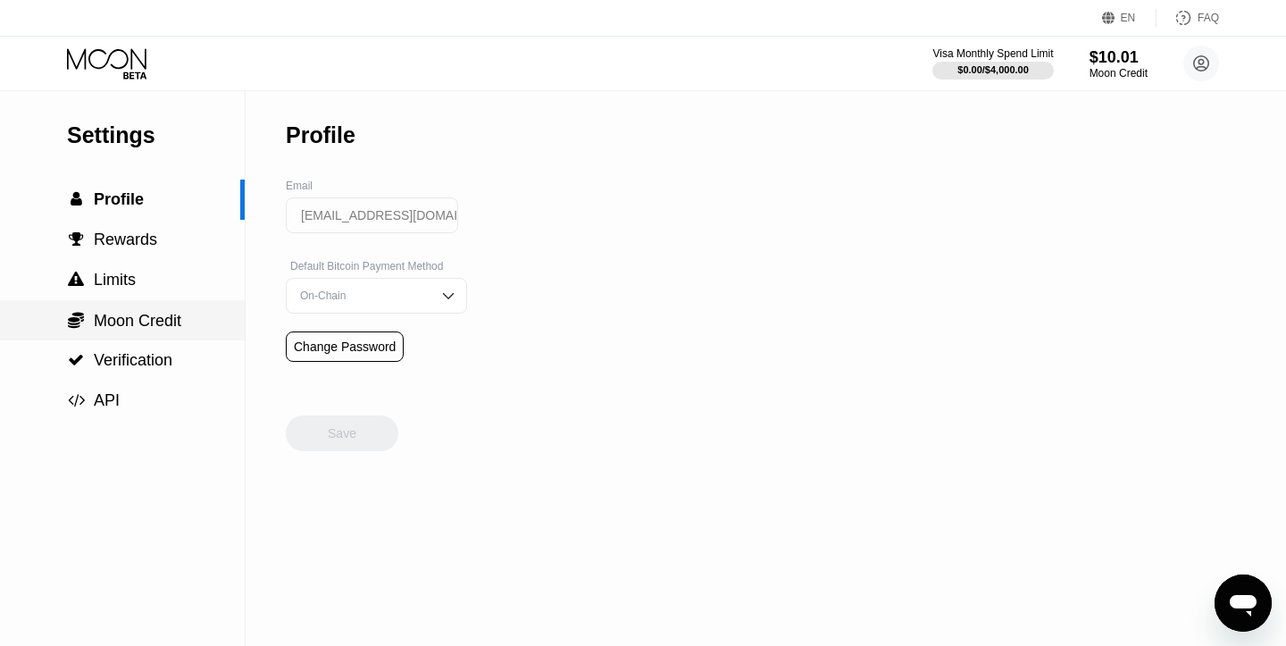
click at [120, 329] on span "Moon Credit" at bounding box center [138, 321] width 88 height 18
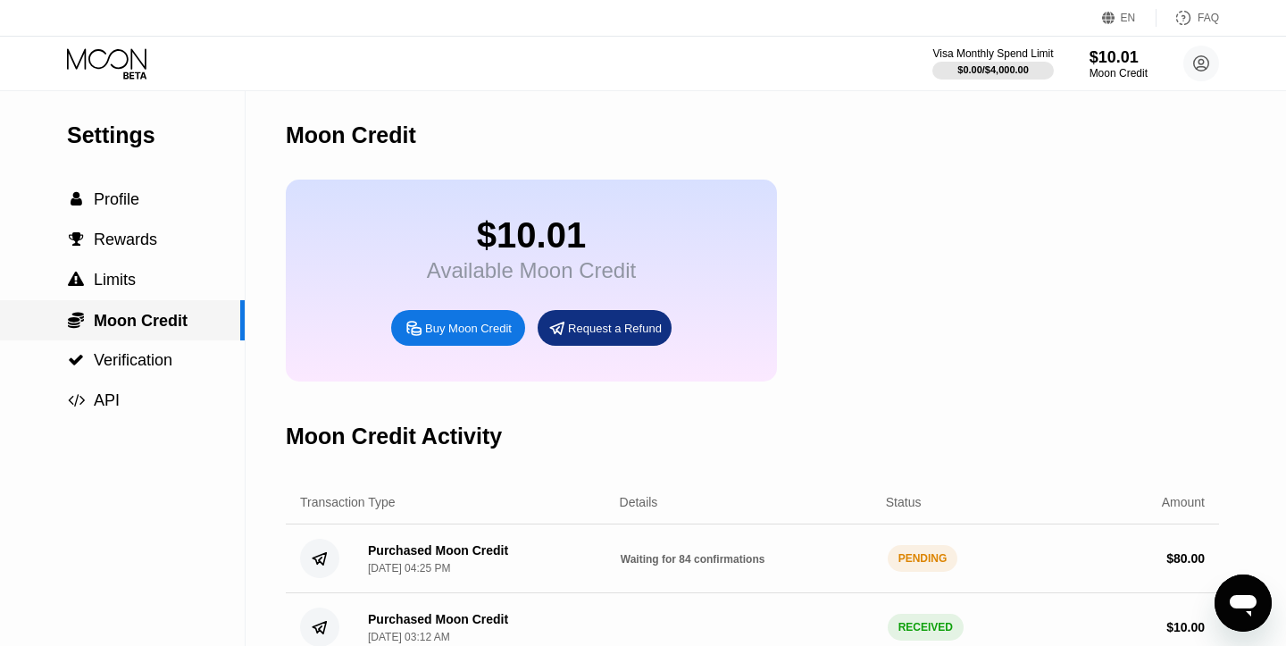
click at [120, 329] on span "Moon Credit" at bounding box center [141, 321] width 94 height 18
click at [140, 183] on div " Profile" at bounding box center [122, 200] width 245 height 40
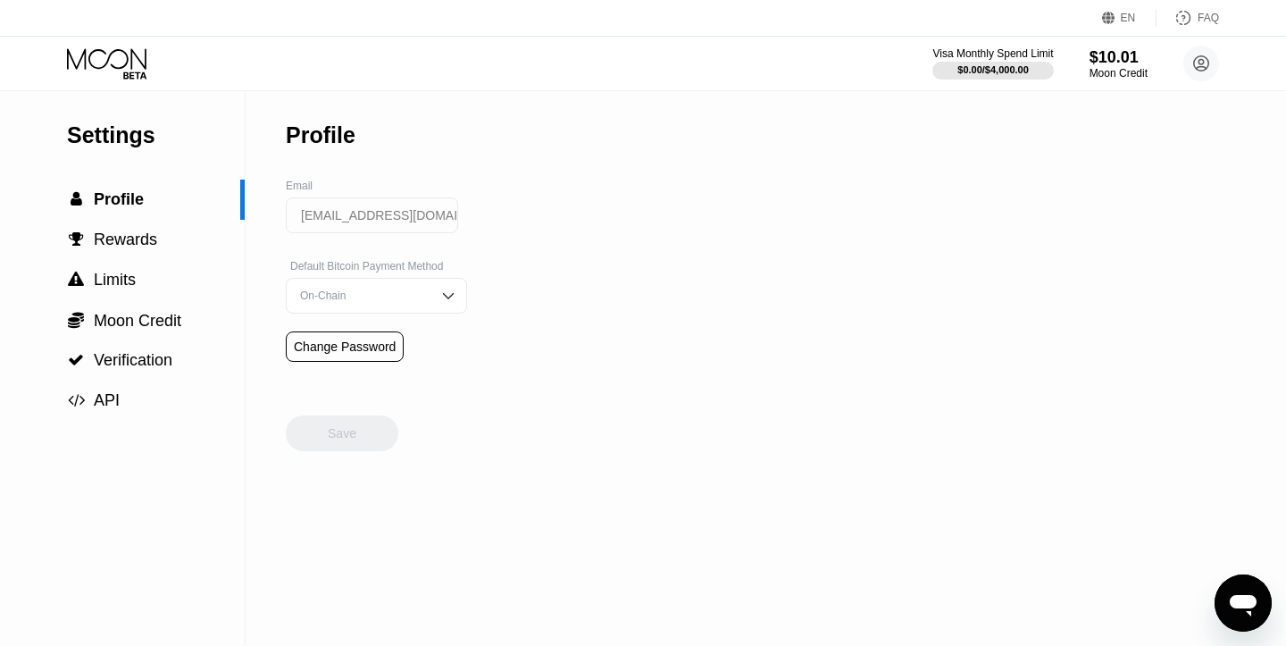
click at [138, 182] on div " Profile" at bounding box center [122, 200] width 245 height 40
click at [151, 63] on div at bounding box center [122, 63] width 110 height 31
click at [136, 65] on icon at bounding box center [108, 63] width 83 height 31
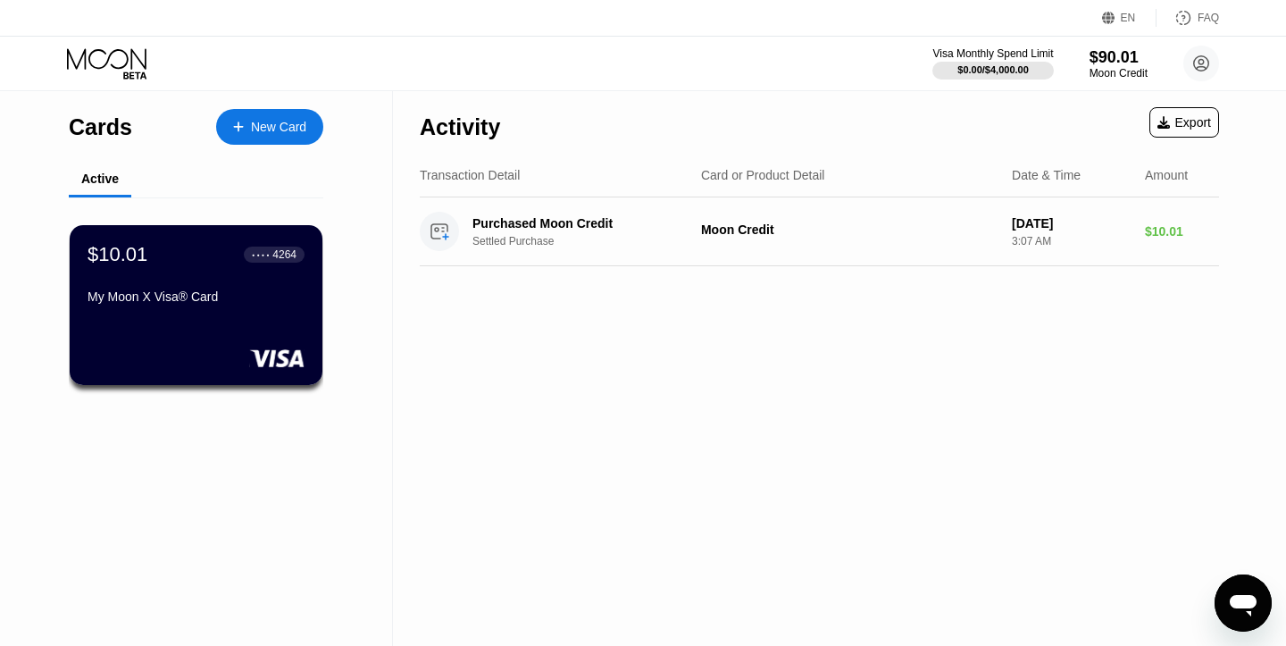
drag, startPoint x: 561, startPoint y: 189, endPoint x: 571, endPoint y: 200, distance: 14.5
click at [561, 189] on div "Transaction Detail Card or Product Detail Date & Time Amount" at bounding box center [819, 176] width 799 height 44
click at [577, 224] on div "Purchased Moon Credit" at bounding box center [584, 223] width 223 height 14
click at [308, 129] on div "New Card" at bounding box center [269, 127] width 107 height 36
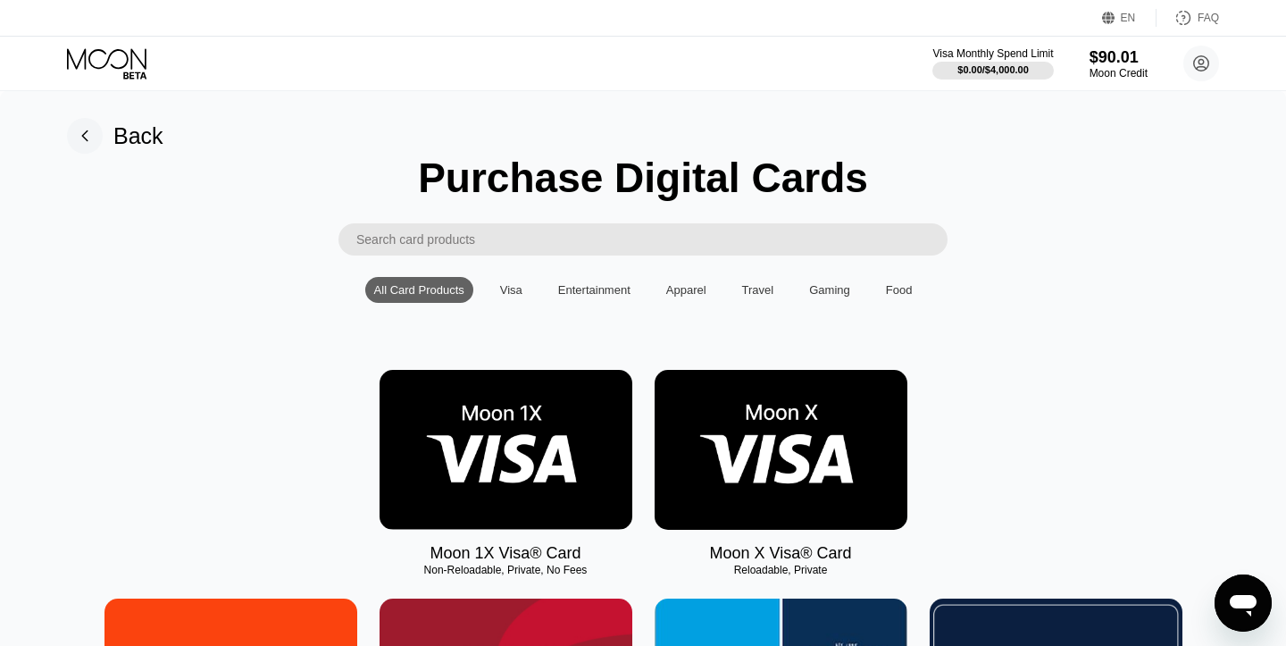
click at [91, 63] on icon at bounding box center [106, 58] width 79 height 21
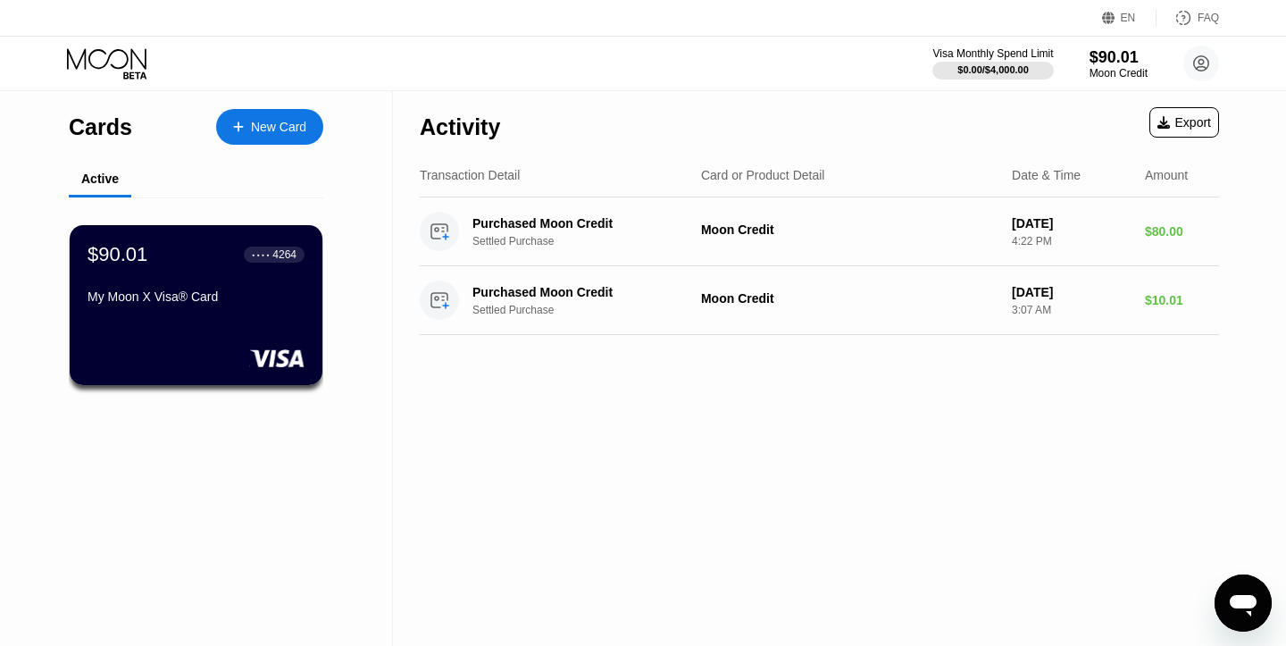
click at [285, 122] on div "New Card" at bounding box center [278, 127] width 55 height 15
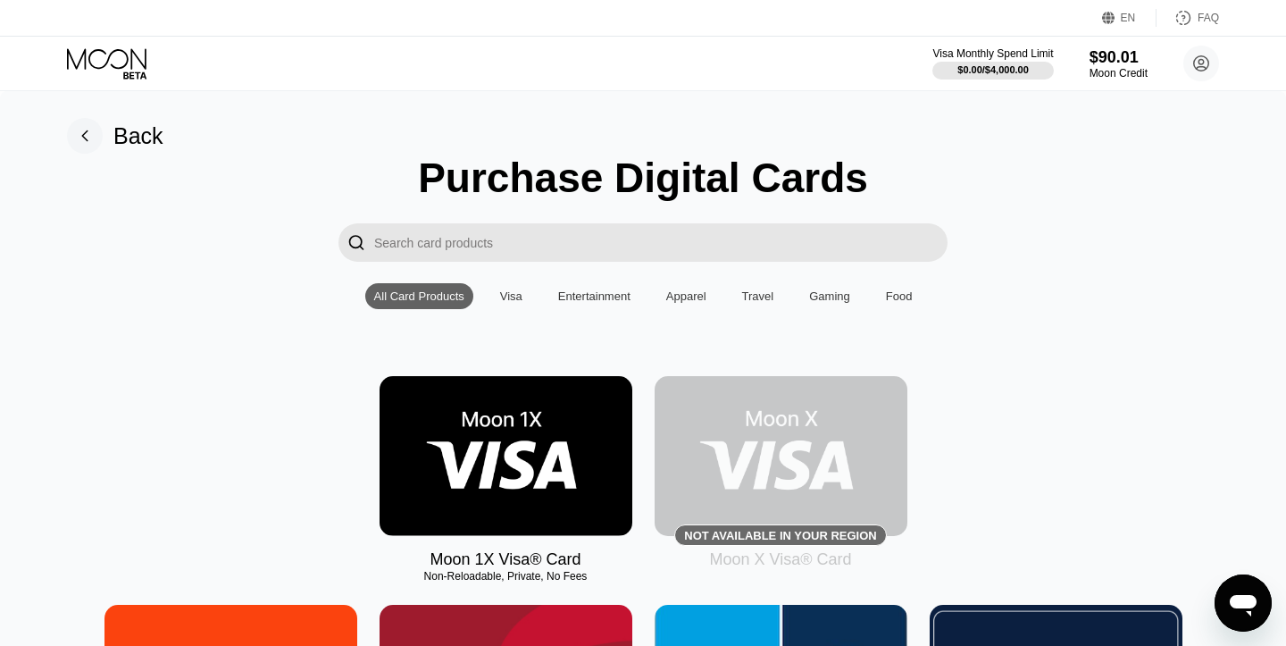
click at [752, 237] on input "Search card products" at bounding box center [660, 242] width 573 height 38
click at [757, 290] on div "Travel" at bounding box center [758, 295] width 32 height 13
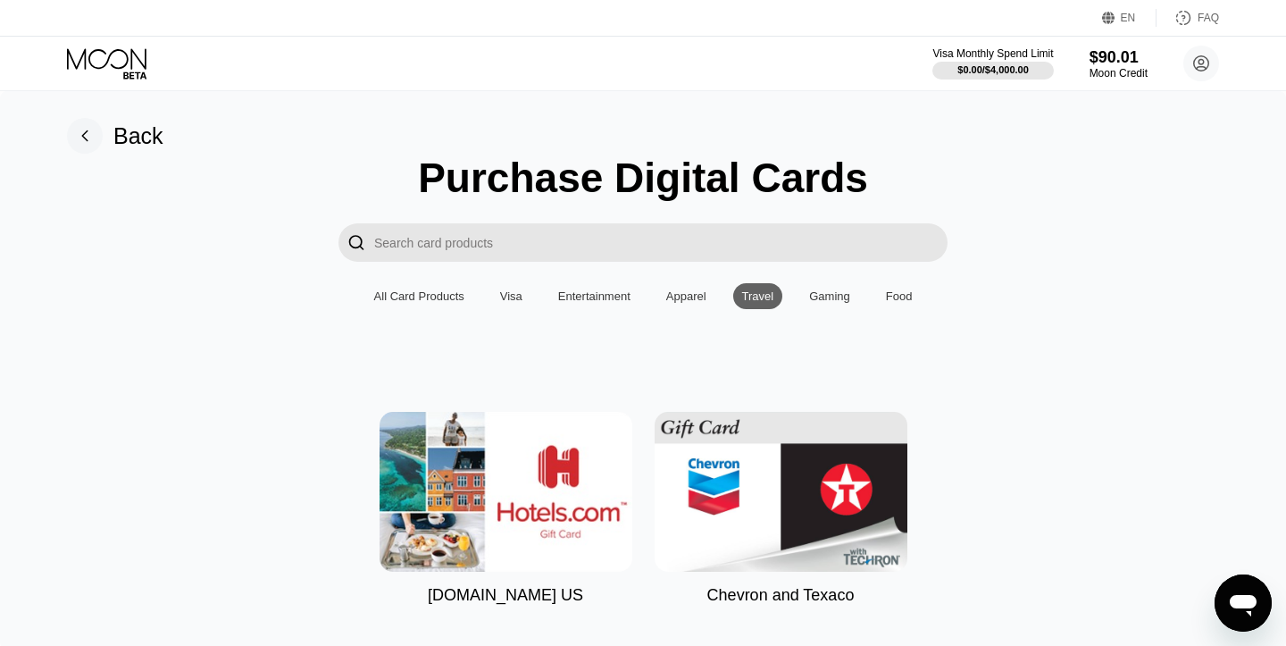
click at [409, 308] on div "Purchase Digital Cards  All Card Products Visa Entertainment Apparel Travel Ga…" at bounding box center [643, 379] width 1233 height 451
click at [414, 305] on div "All Card Products" at bounding box center [419, 296] width 108 height 26
click at [416, 299] on div "All Card Products" at bounding box center [419, 295] width 90 height 13
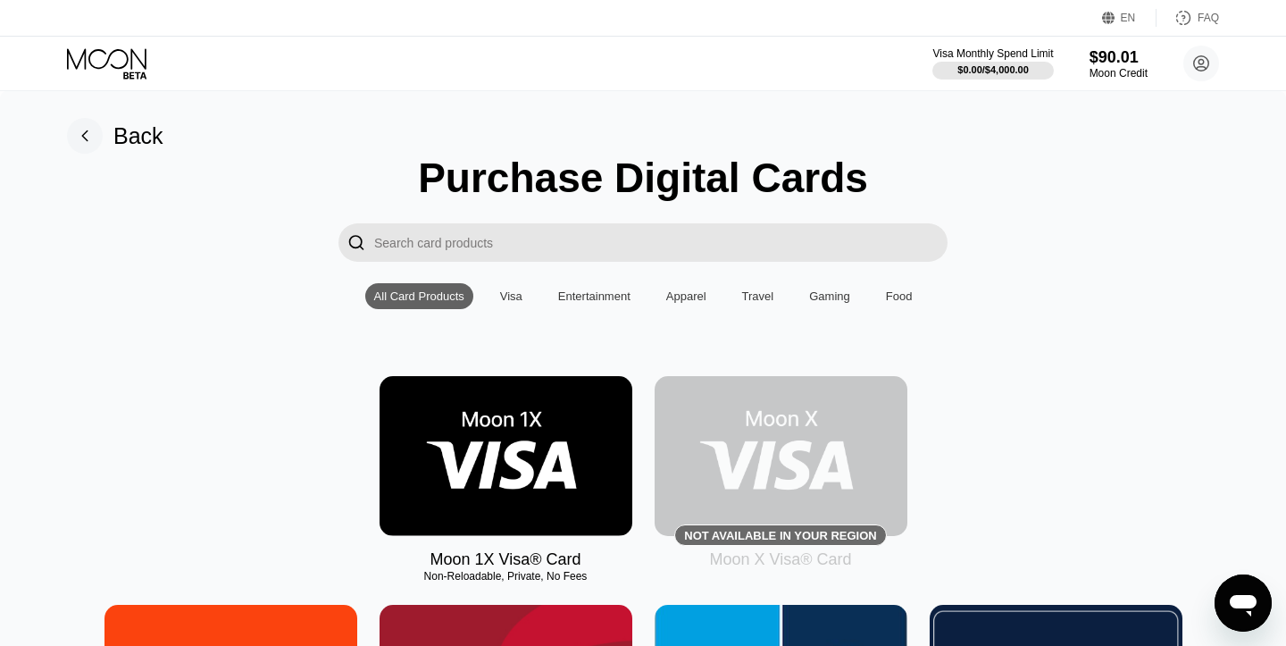
click at [82, 142] on rect at bounding box center [85, 136] width 36 height 36
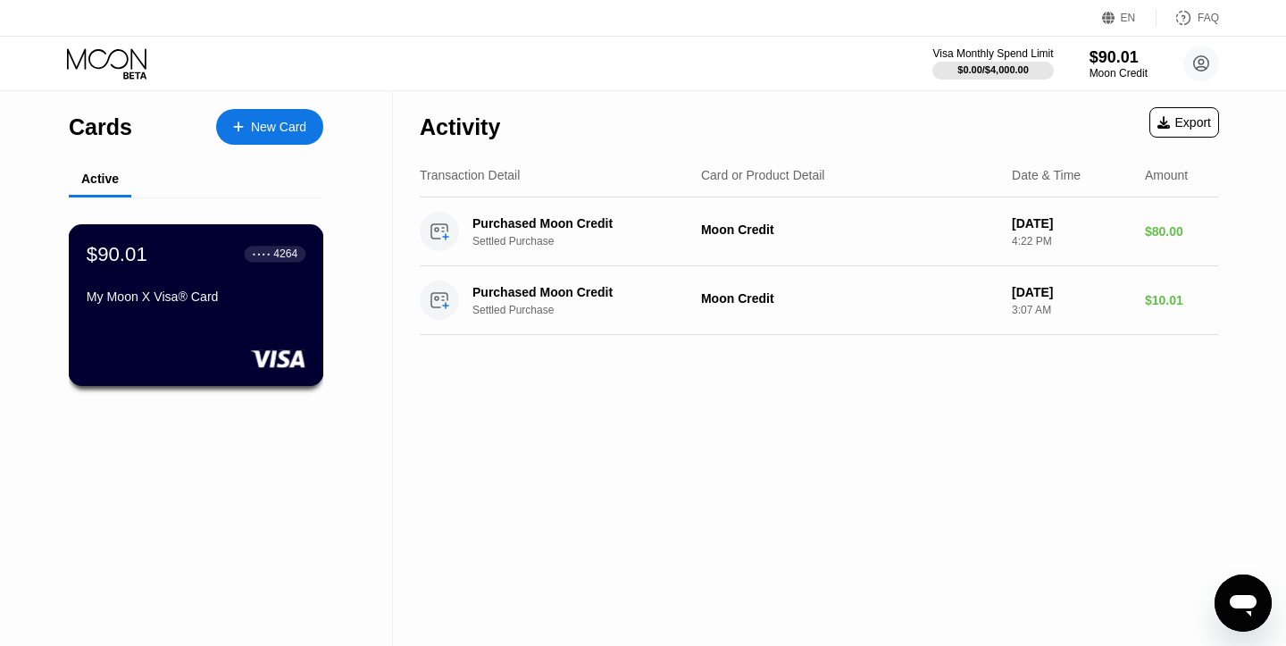
click at [135, 270] on div "$90.01 ● ● ● ● 4264 My Moon X Visa® Card" at bounding box center [196, 276] width 219 height 69
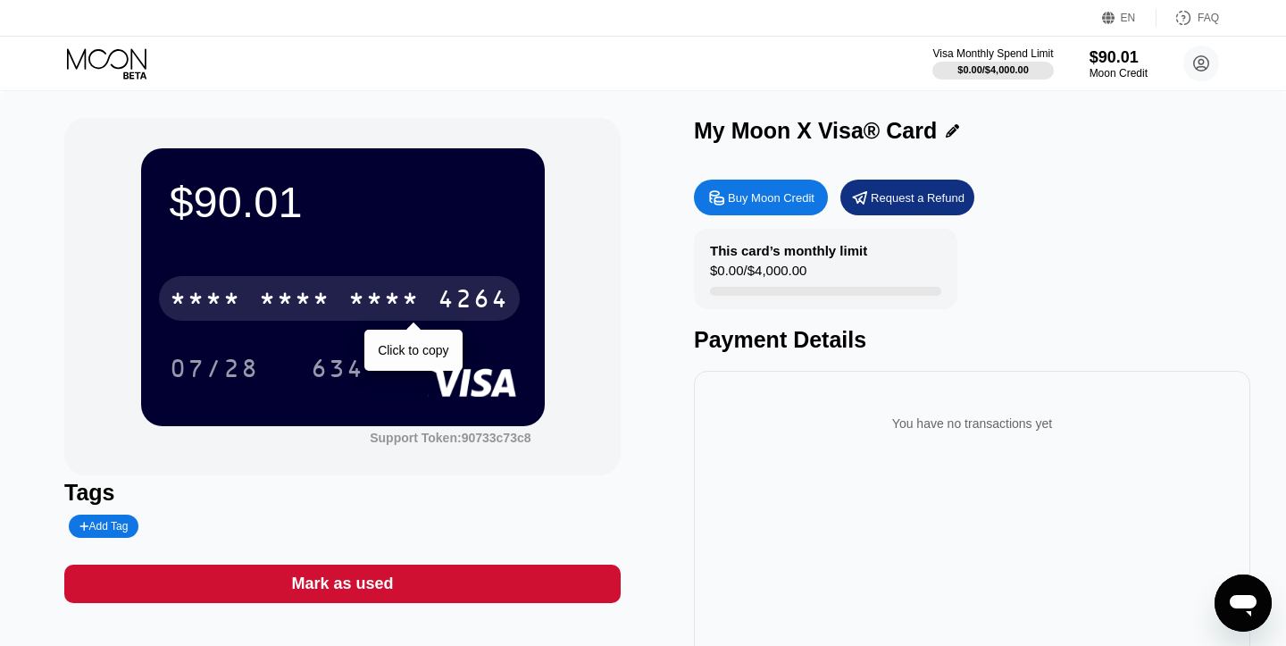
click at [476, 291] on div "4264" at bounding box center [473, 301] width 71 height 29
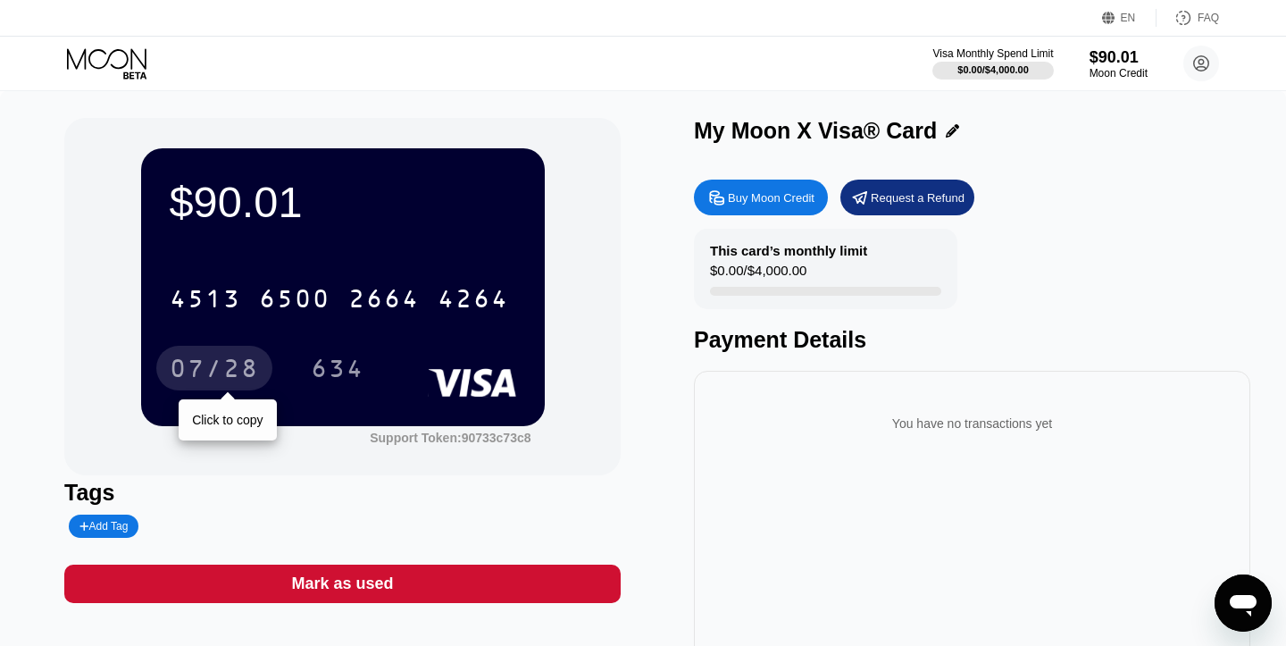
click at [220, 364] on div "07/28" at bounding box center [214, 370] width 89 height 29
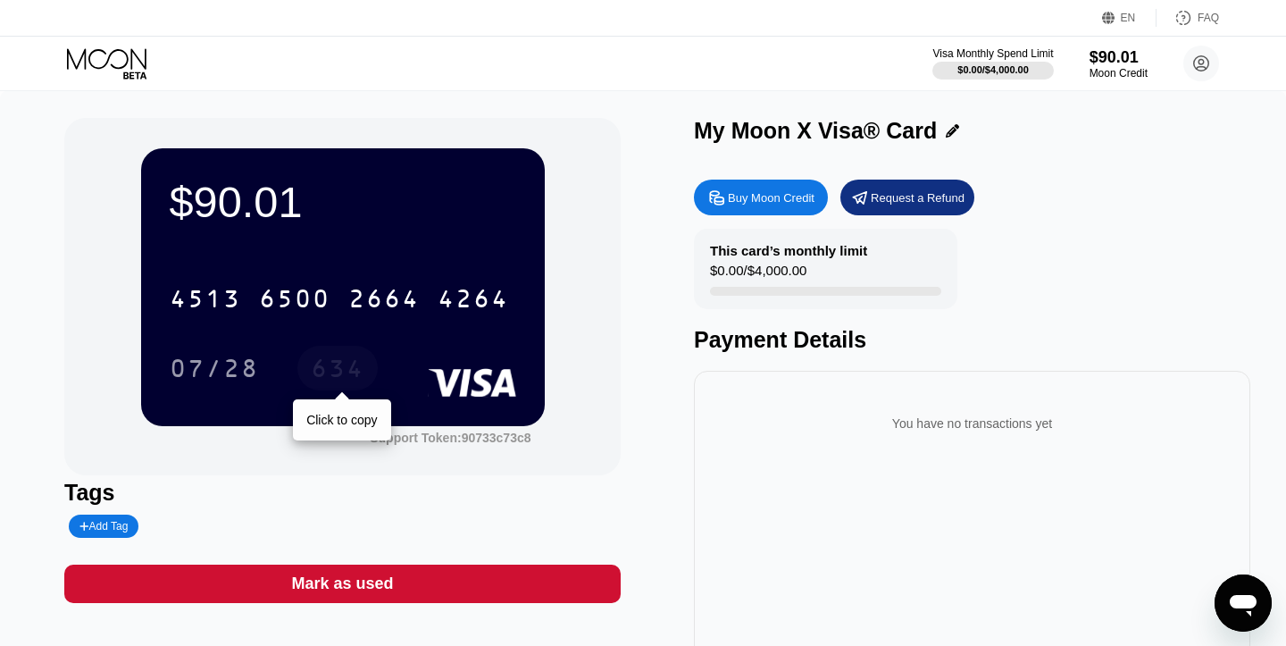
click at [334, 382] on div "634" at bounding box center [338, 370] width 54 height 29
drag, startPoint x: 84, startPoint y: 65, endPoint x: 131, endPoint y: 83, distance: 50.6
click at [84, 65] on icon at bounding box center [108, 63] width 83 height 31
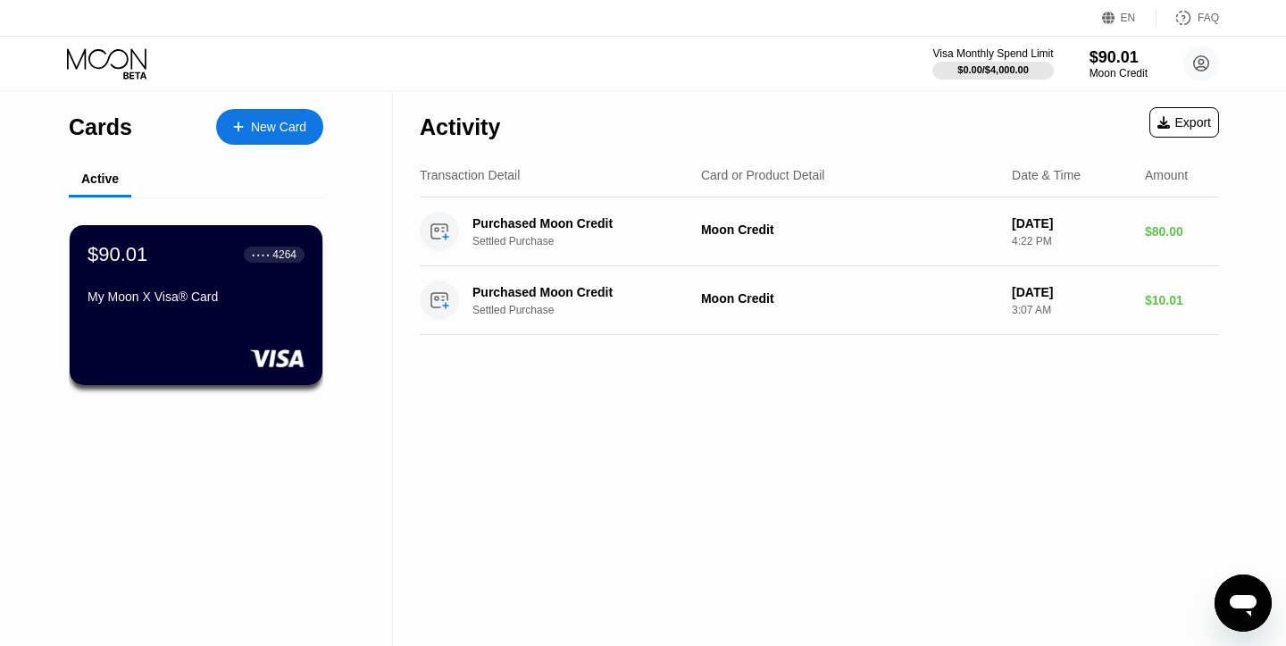
click at [121, 178] on div "Active" at bounding box center [100, 180] width 63 height 35
click at [96, 63] on icon at bounding box center [108, 63] width 83 height 31
click at [99, 71] on icon at bounding box center [108, 63] width 83 height 31
click at [122, 53] on icon at bounding box center [108, 63] width 83 height 31
click at [122, 54] on icon at bounding box center [108, 63] width 83 height 31
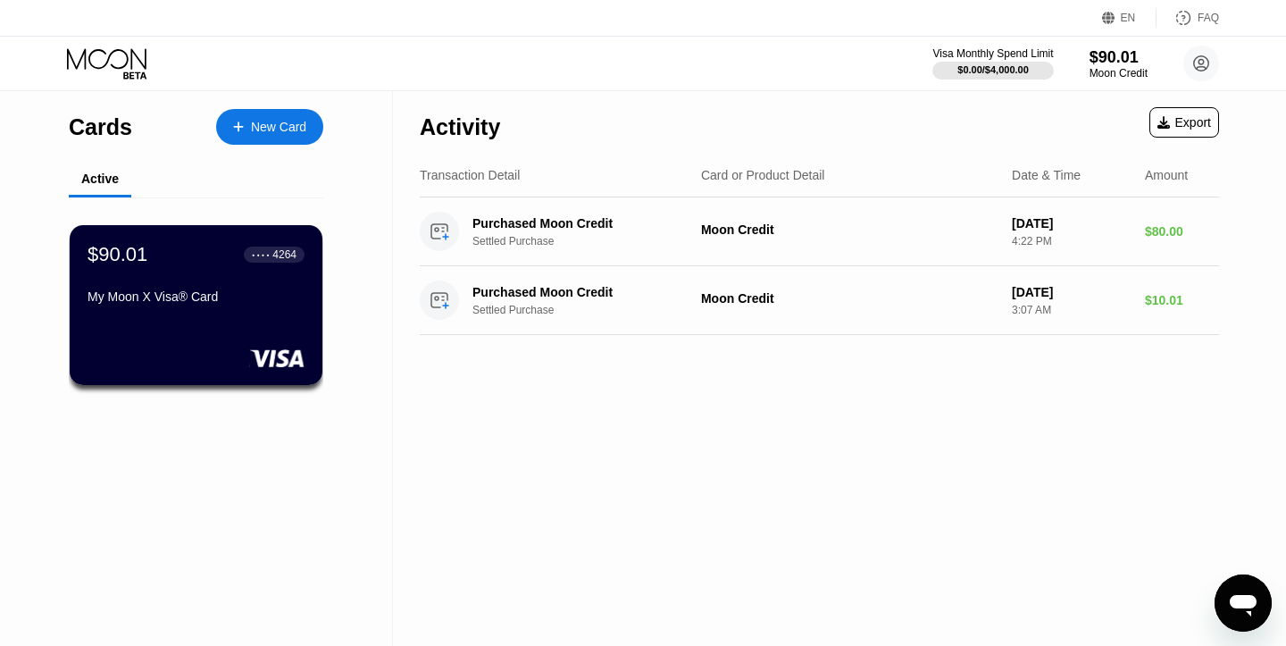
click at [121, 54] on icon at bounding box center [108, 63] width 83 height 31
click at [121, 53] on icon at bounding box center [108, 63] width 83 height 31
click at [126, 178] on div "Active" at bounding box center [100, 180] width 63 height 35
click at [102, 182] on div "Active" at bounding box center [100, 178] width 38 height 14
click at [131, 283] on div "$90.01 ● ● ● ● 4264 My Moon X Visa® Card" at bounding box center [196, 276] width 219 height 69
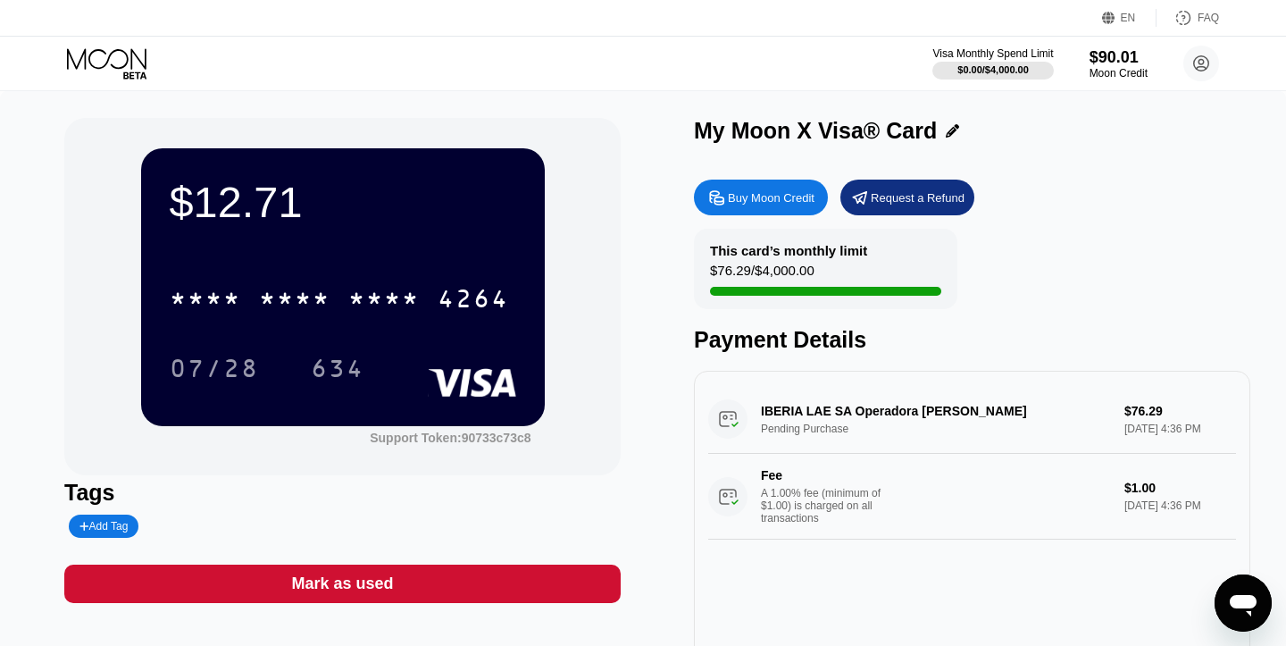
click at [825, 420] on div "IBERIA LAE SA Operadora SALVADOR BLANES Pending Purchase $76.29 Sep 20, 2025 4:…" at bounding box center [972, 462] width 528 height 155
click at [826, 420] on div "IBERIA LAE SA Operadora SALVADOR BLANES Pending Purchase $76.29 Sep 20, 2025 4:…" at bounding box center [972, 462] width 528 height 155
drag, startPoint x: 797, startPoint y: 421, endPoint x: 1018, endPoint y: 421, distance: 221.5
click at [980, 420] on div "IBERIA LAE SA Operadora SALVADOR BLANES Pending Purchase $76.29 Sep 20, 2025 4:…" at bounding box center [972, 462] width 528 height 155
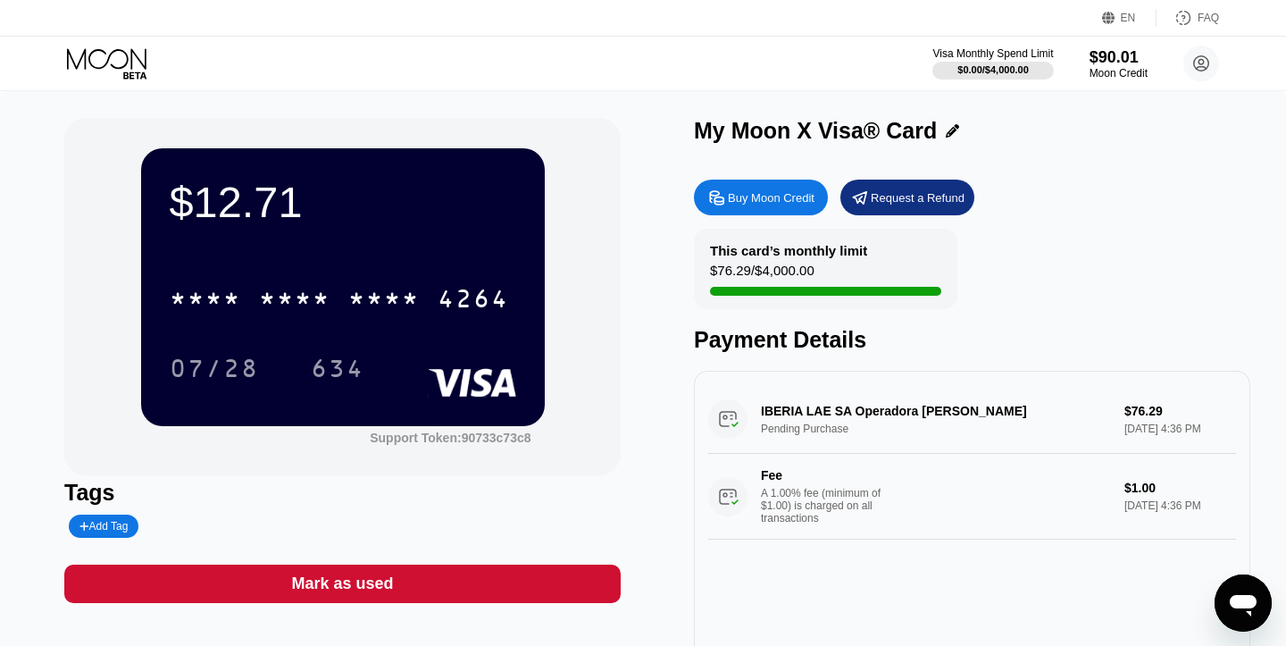
click at [1018, 421] on div "IBERIA LAE SA Operadora SALVADOR BLANES Pending Purchase $76.29 Sep 20, 2025 4:…" at bounding box center [972, 462] width 528 height 155
click at [878, 523] on div "A 1.00% fee (minimum of $1.00) is charged on all transactions" at bounding box center [828, 506] width 134 height 38
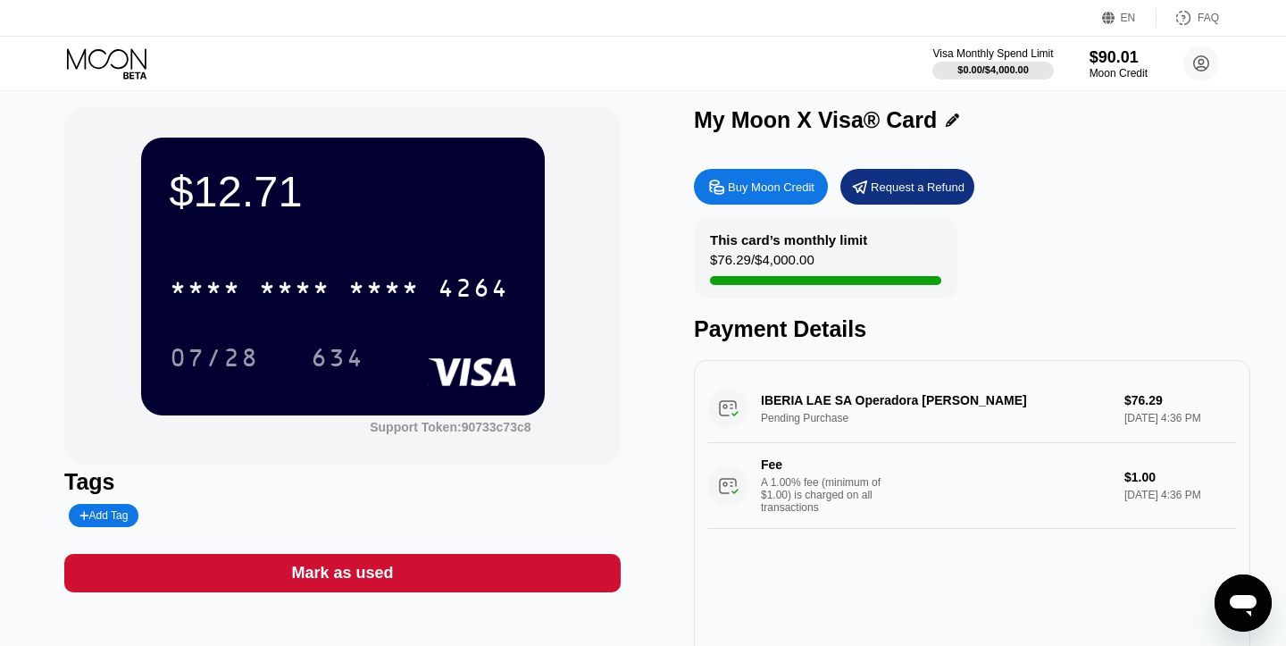
scroll to position [13, 0]
